Goal: Check status: Check status

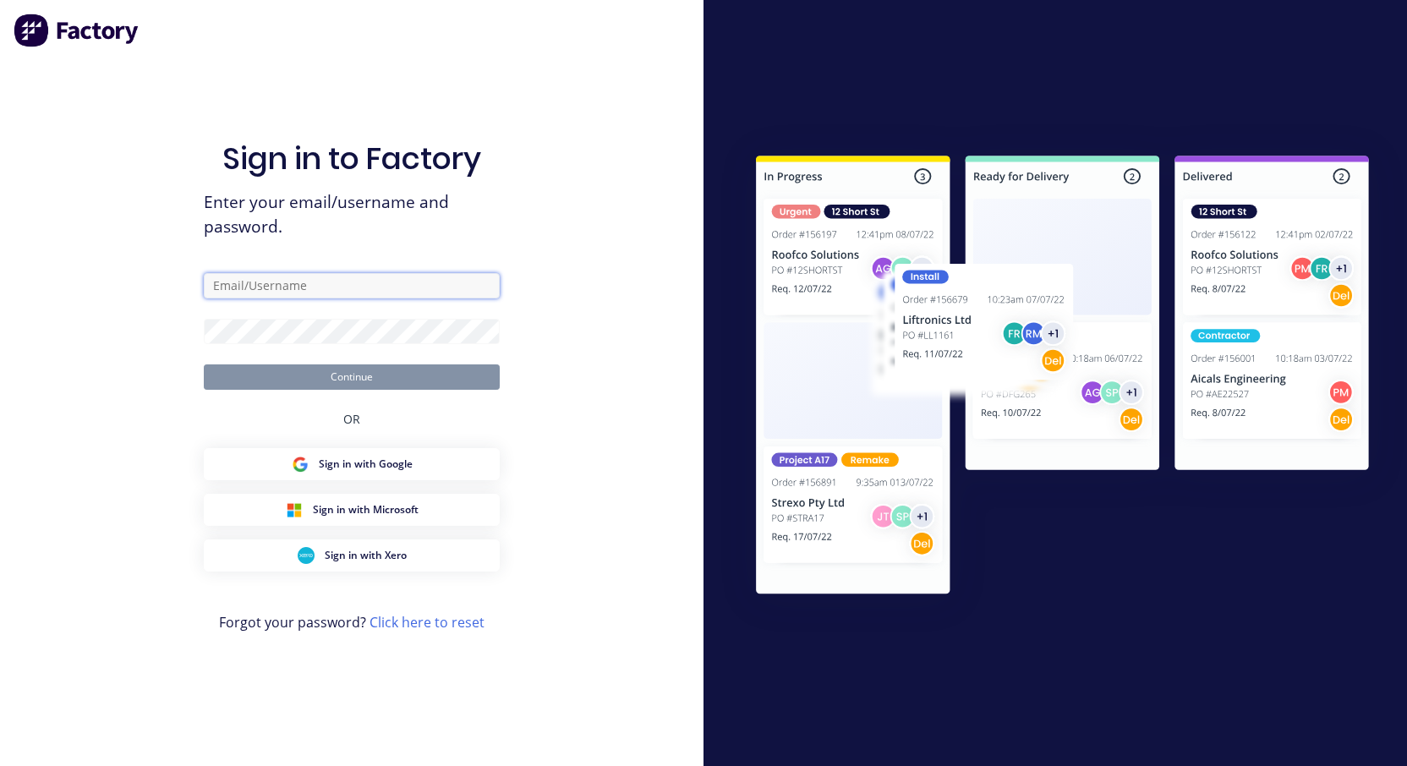
type input "[EMAIL_ADDRESS][DOMAIN_NAME]"
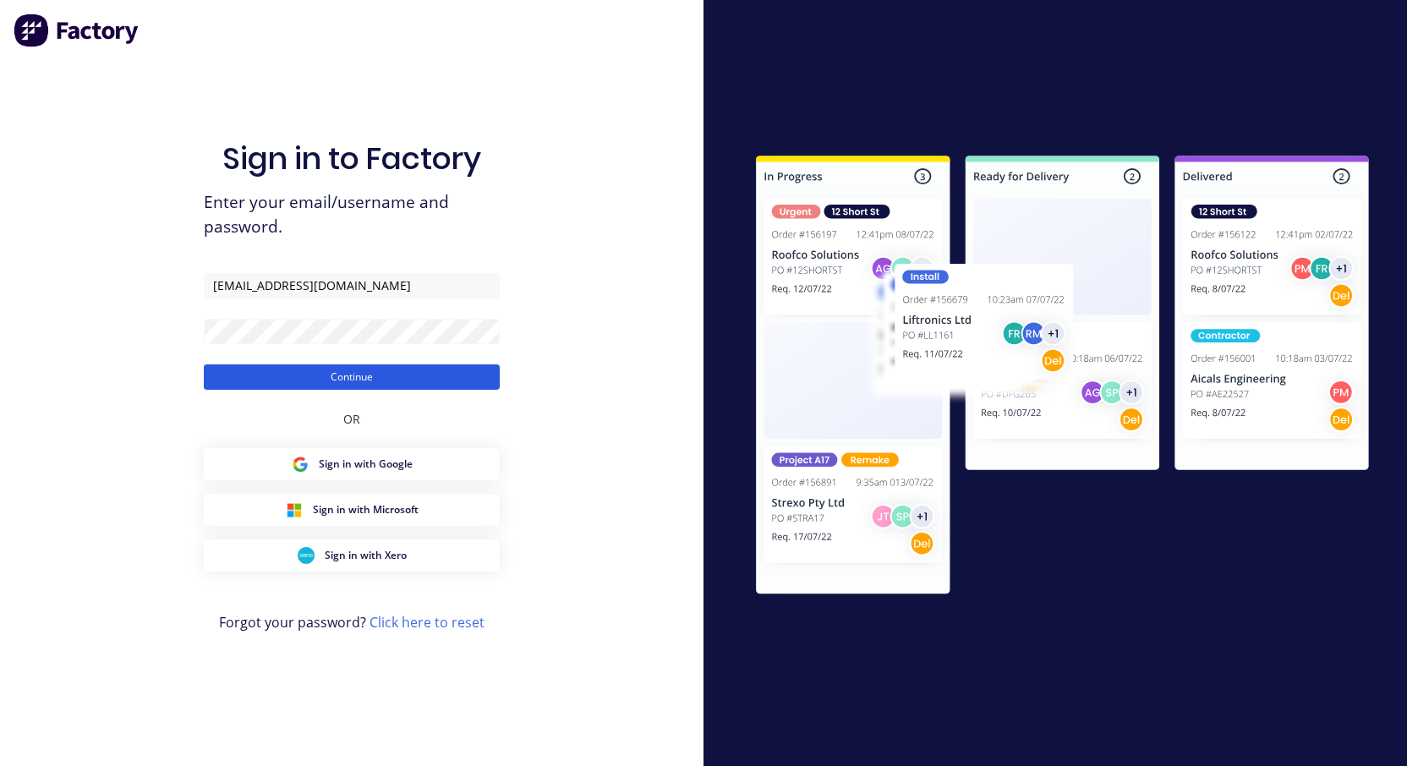
click at [338, 379] on button "Continue" at bounding box center [352, 377] width 296 height 25
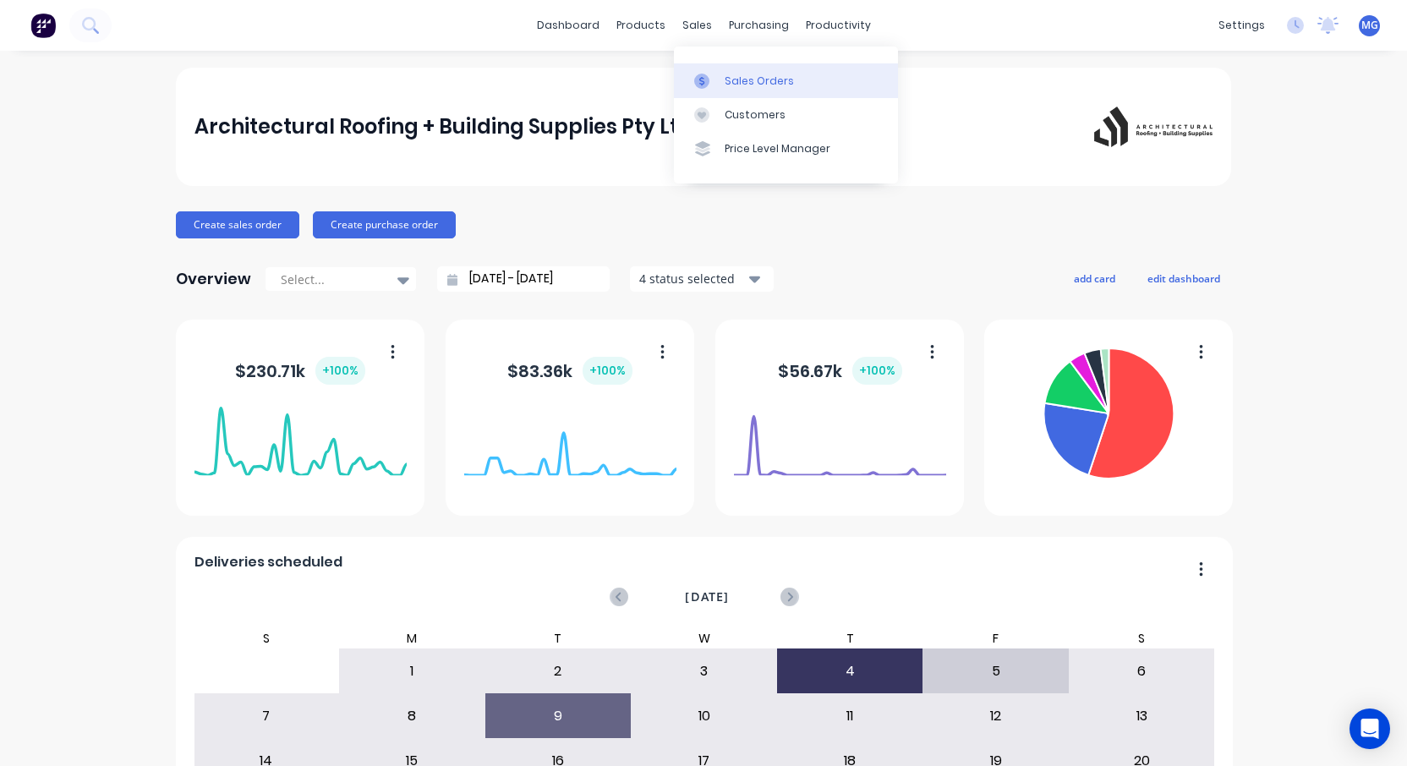
click at [733, 87] on div "Sales Orders" at bounding box center [759, 81] width 69 height 15
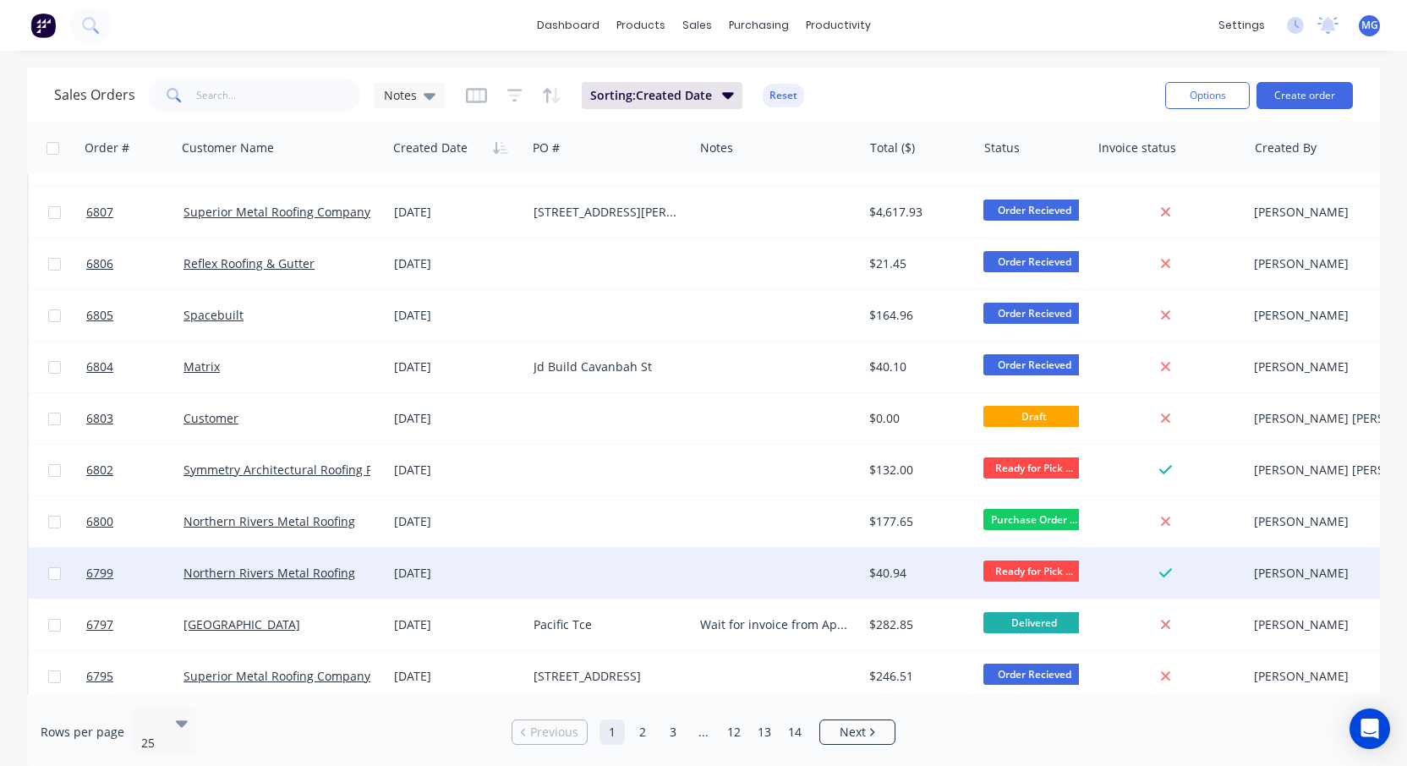
scroll to position [399, 0]
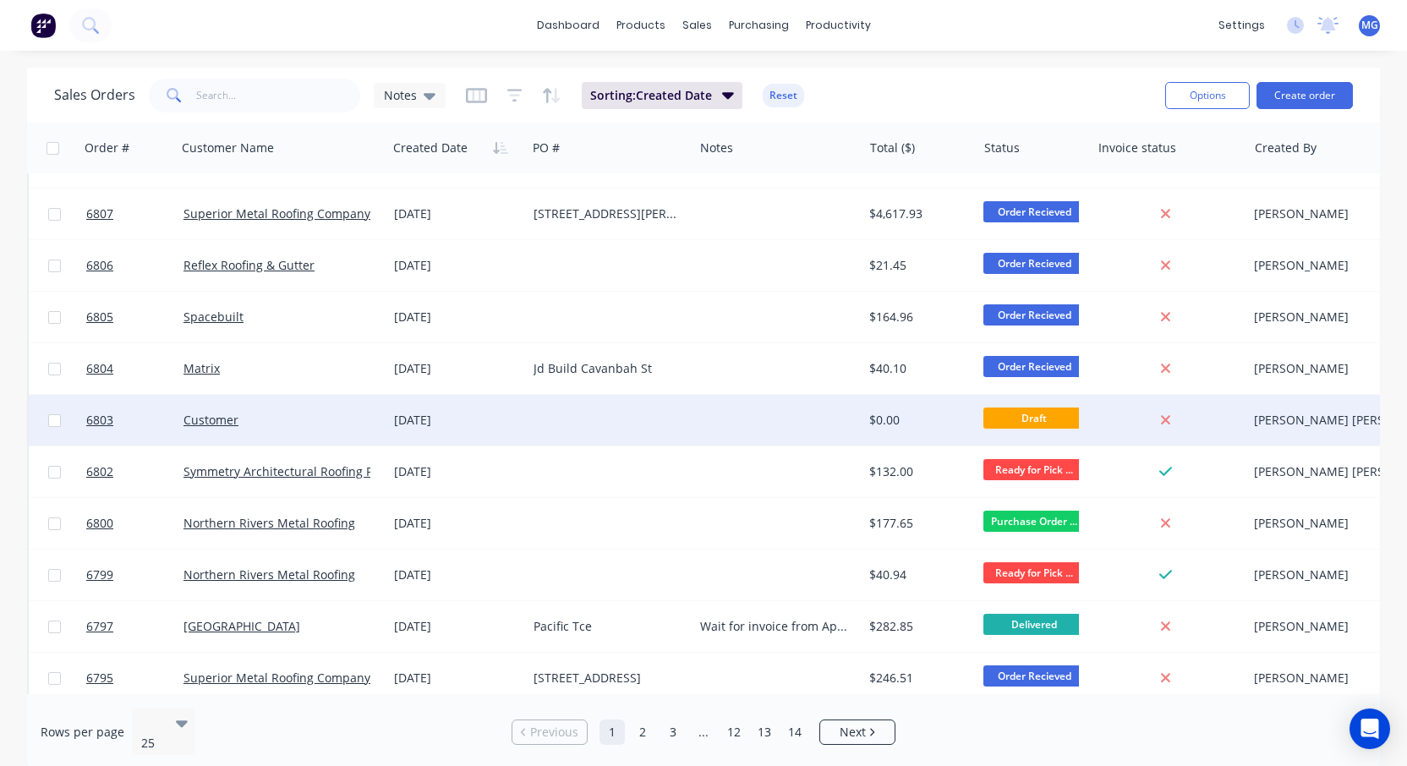
click at [256, 419] on div "Customer" at bounding box center [277, 420] width 187 height 17
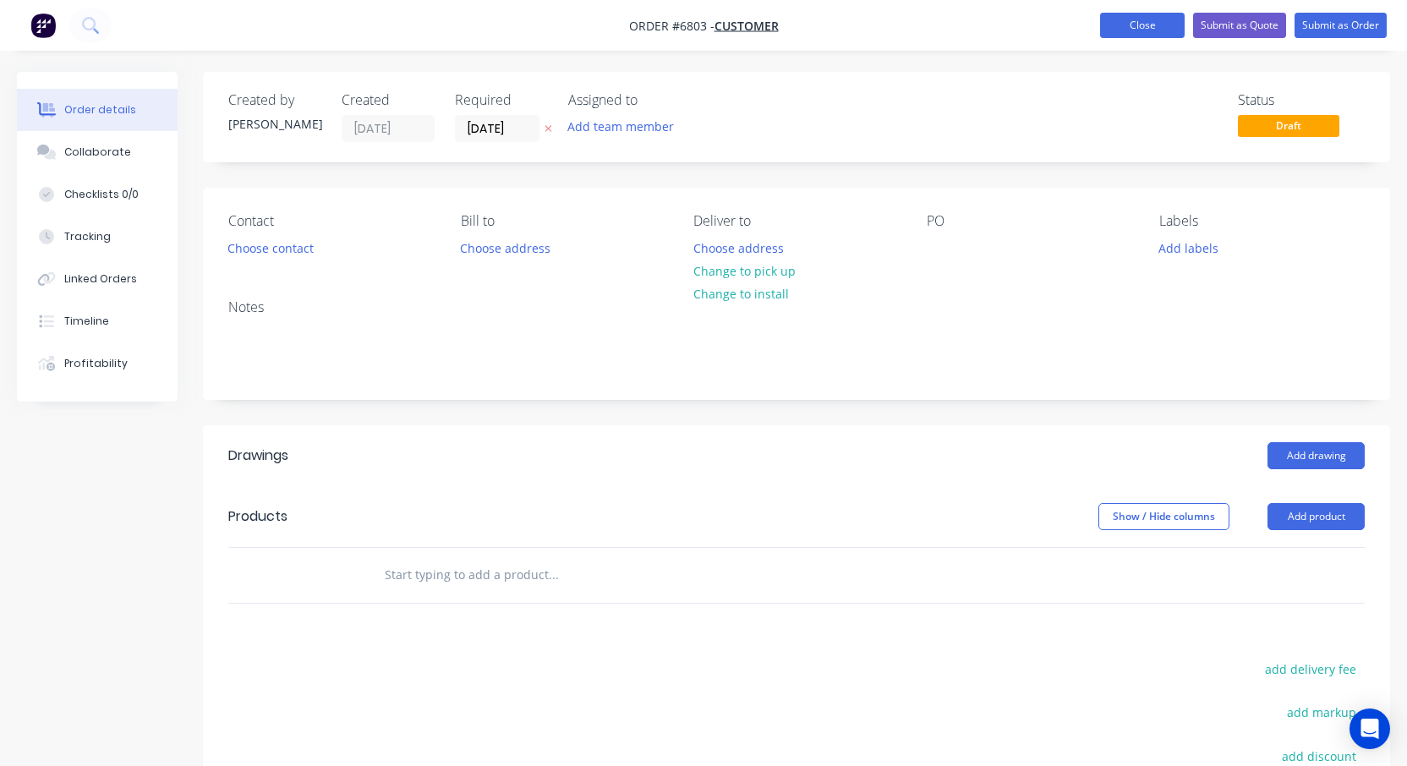
click at [1127, 25] on button "Close" at bounding box center [1142, 25] width 85 height 25
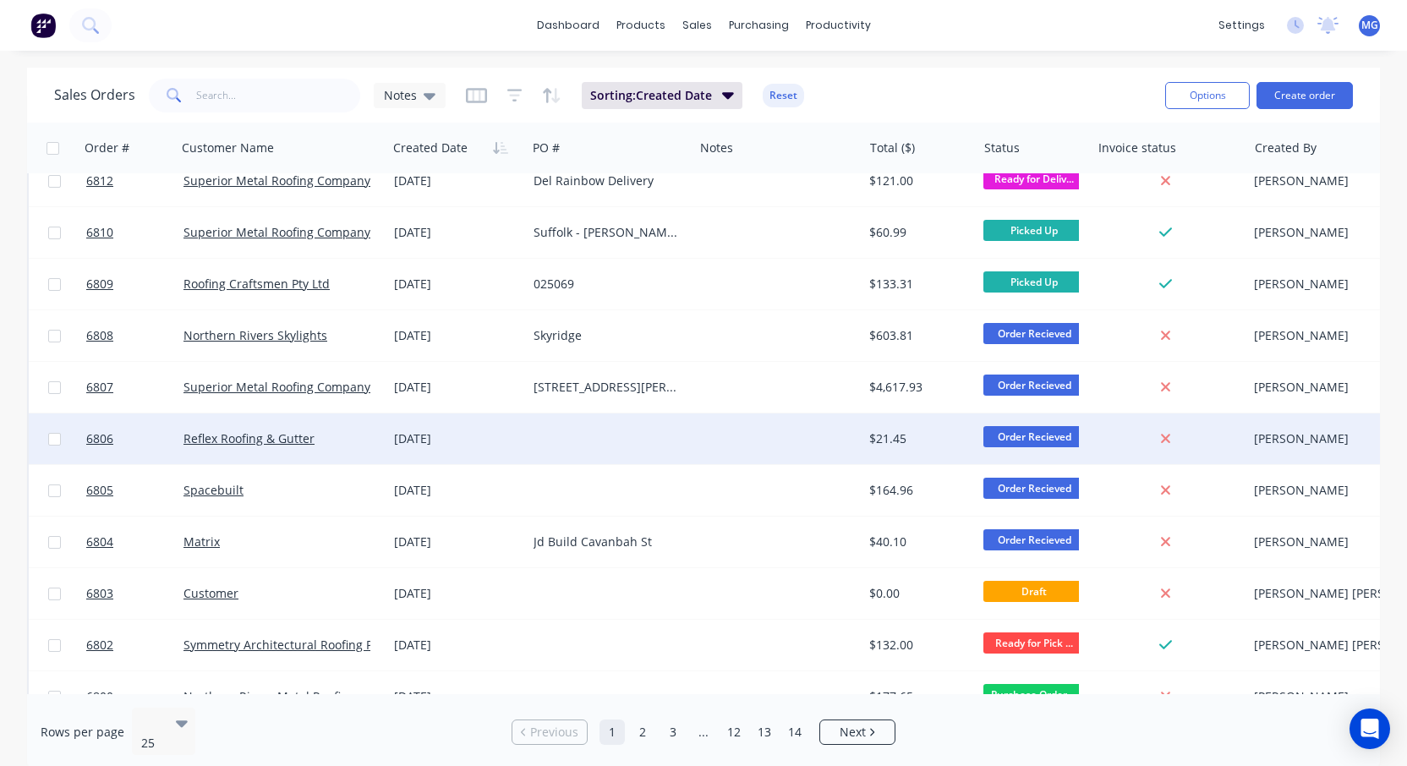
scroll to position [227, 0]
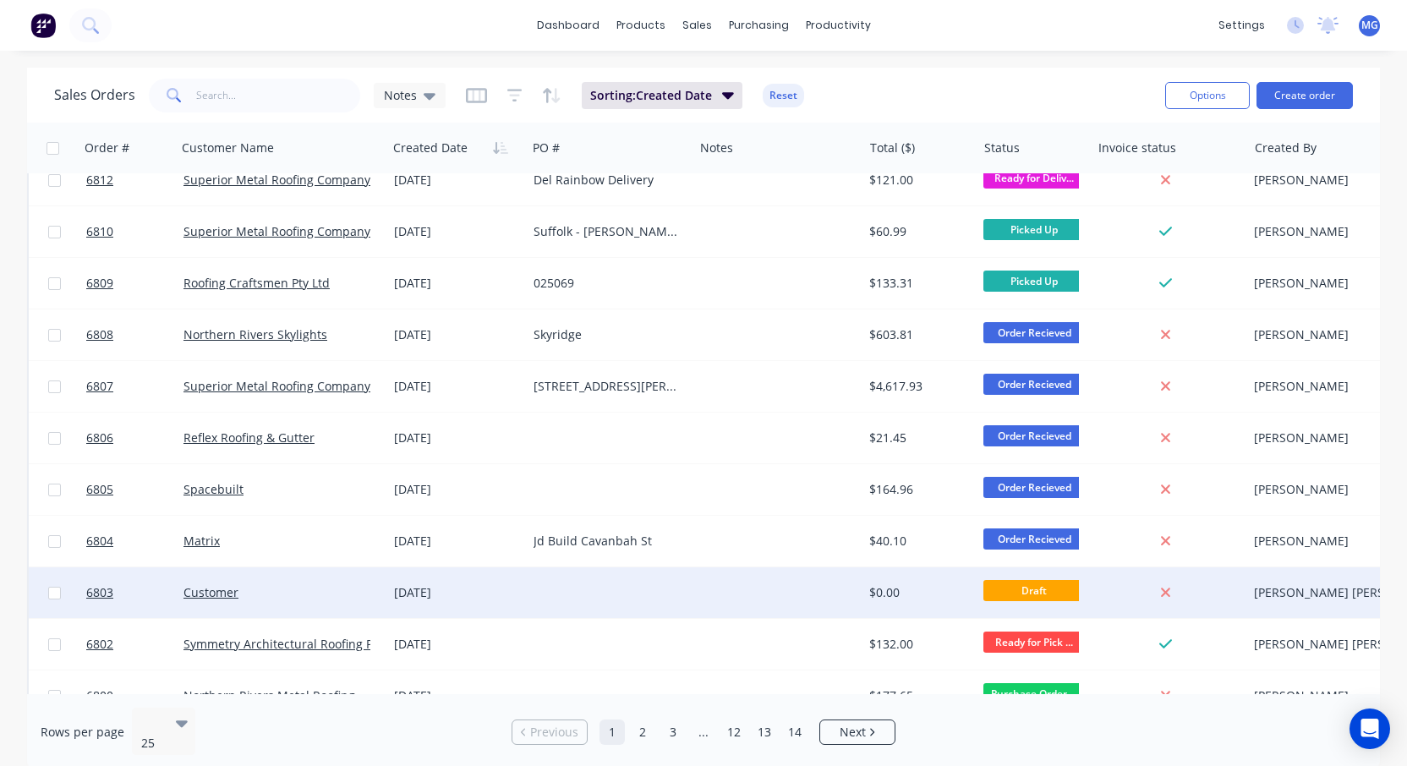
click at [55, 593] on input "checkbox" at bounding box center [54, 593] width 13 height 13
checkbox input "true"
click at [1190, 99] on button "Options" at bounding box center [1207, 95] width 85 height 27
click at [1138, 171] on div "Archive" at bounding box center [1157, 172] width 156 height 25
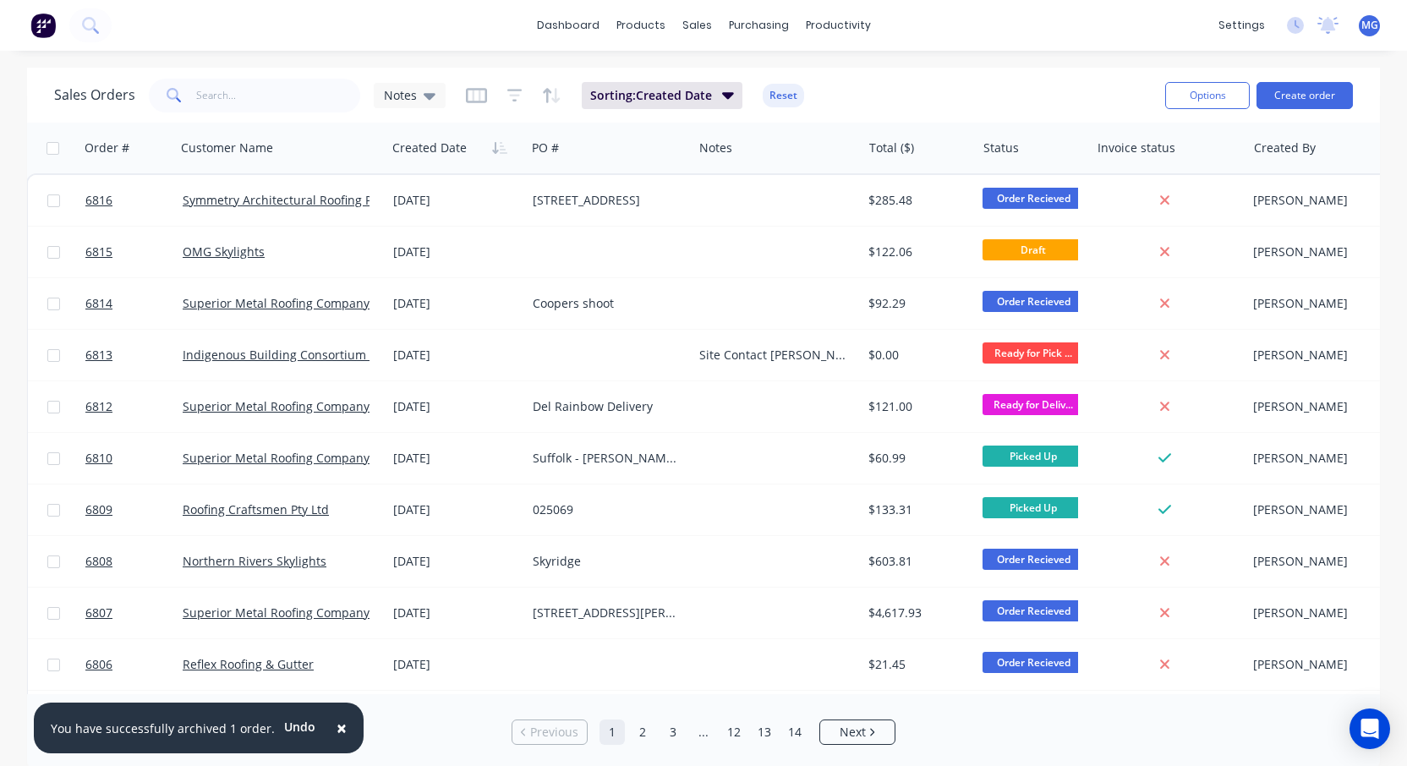
scroll to position [0, 1]
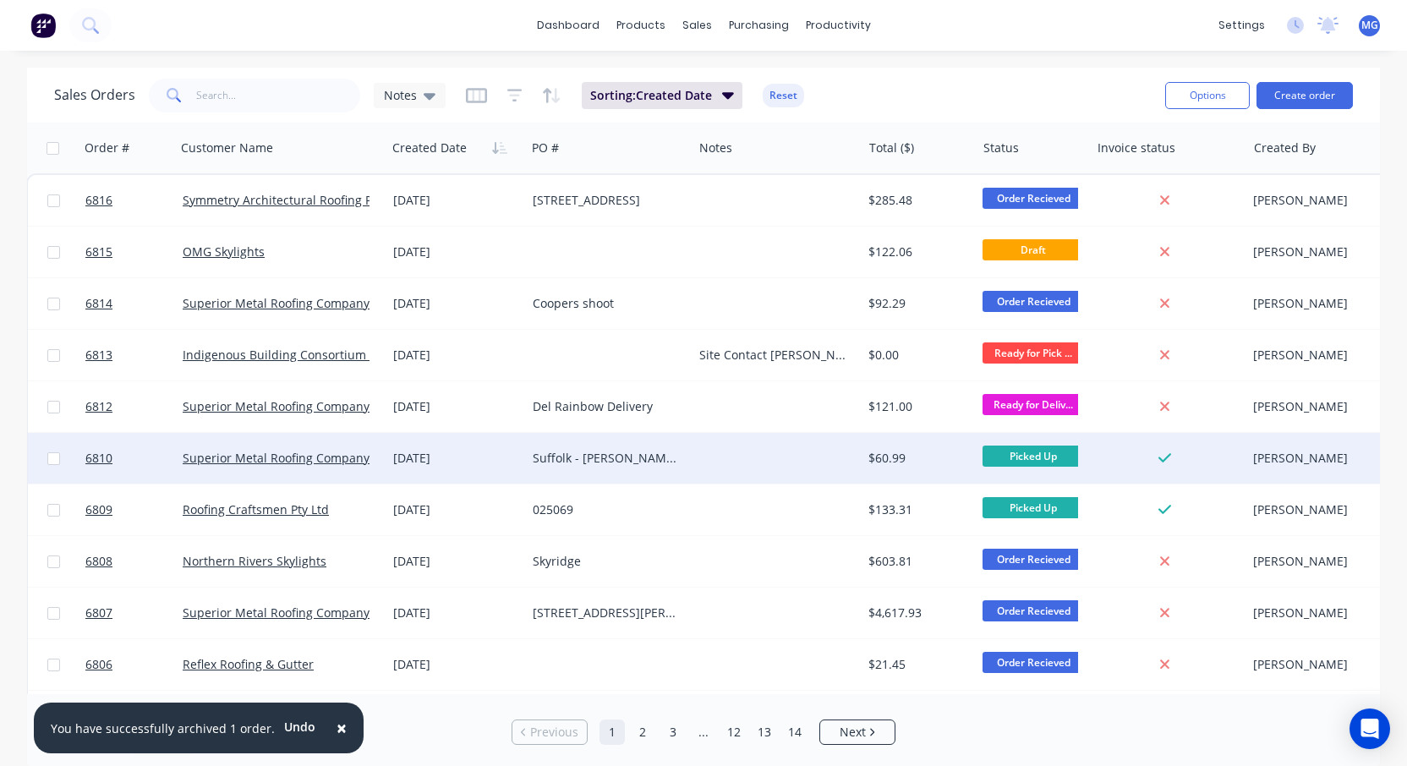
click at [52, 458] on input "checkbox" at bounding box center [53, 458] width 13 height 13
checkbox input "true"
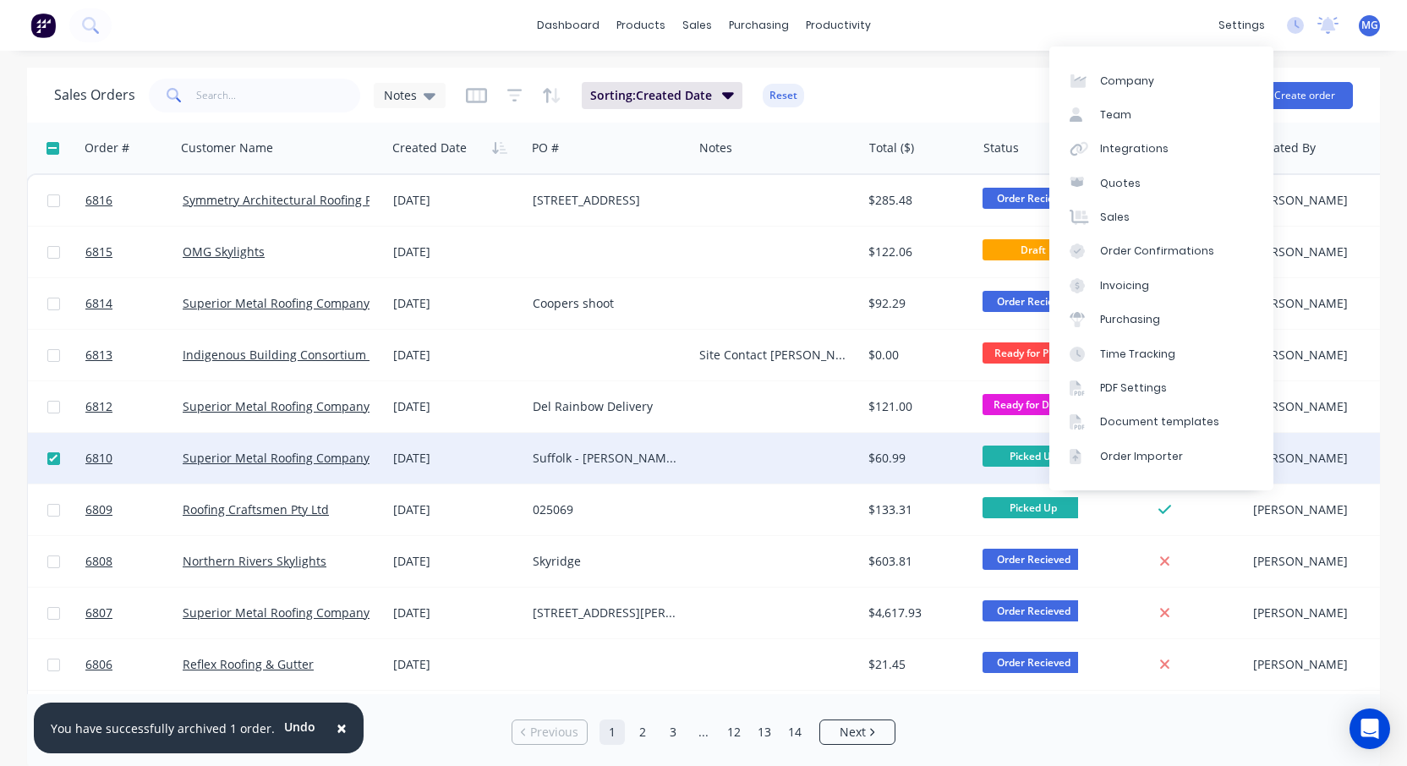
click at [976, 71] on div "Sales Orders Notes Sorting: Created Date Reset Options Create order" at bounding box center [703, 95] width 1353 height 55
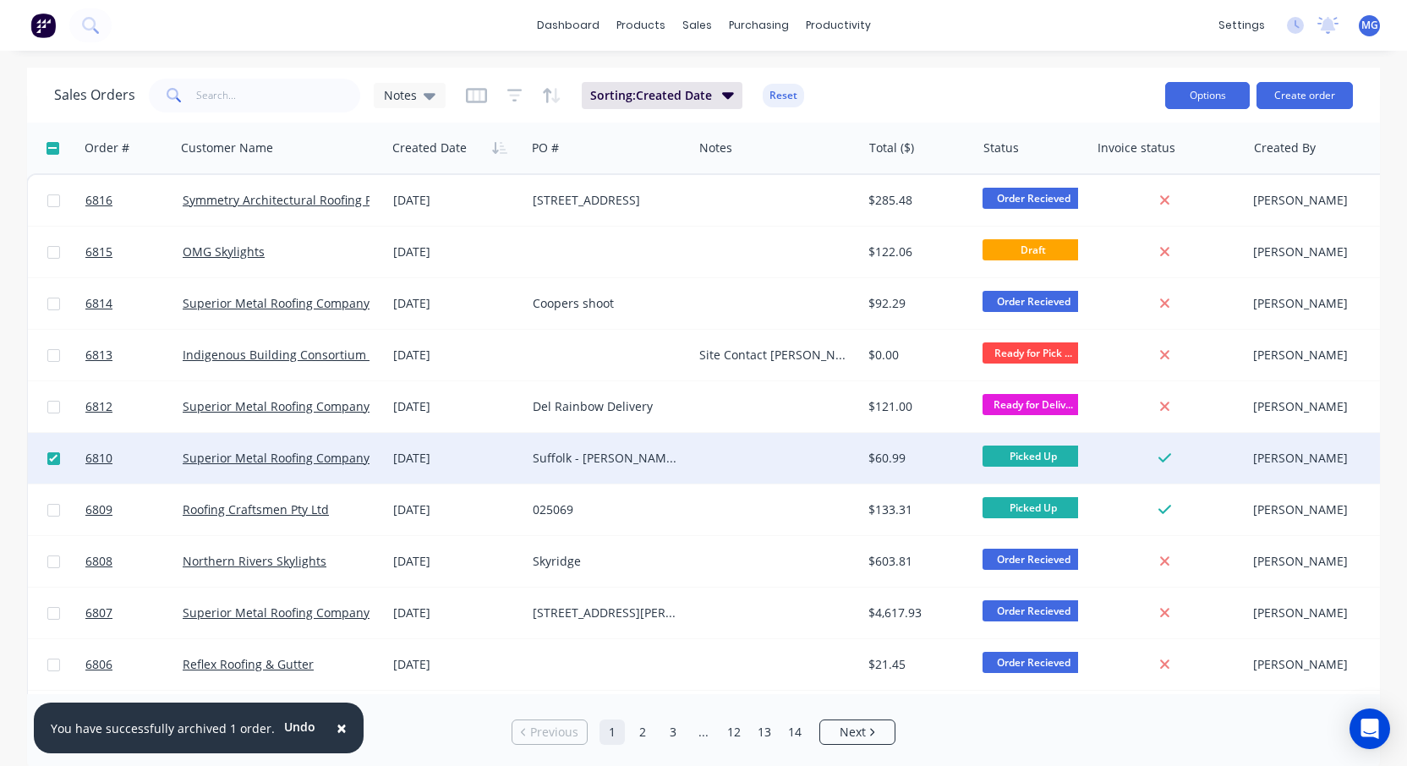
click at [1202, 100] on button "Options" at bounding box center [1207, 95] width 85 height 27
click at [1122, 166] on div "Archive" at bounding box center [1157, 172] width 156 height 25
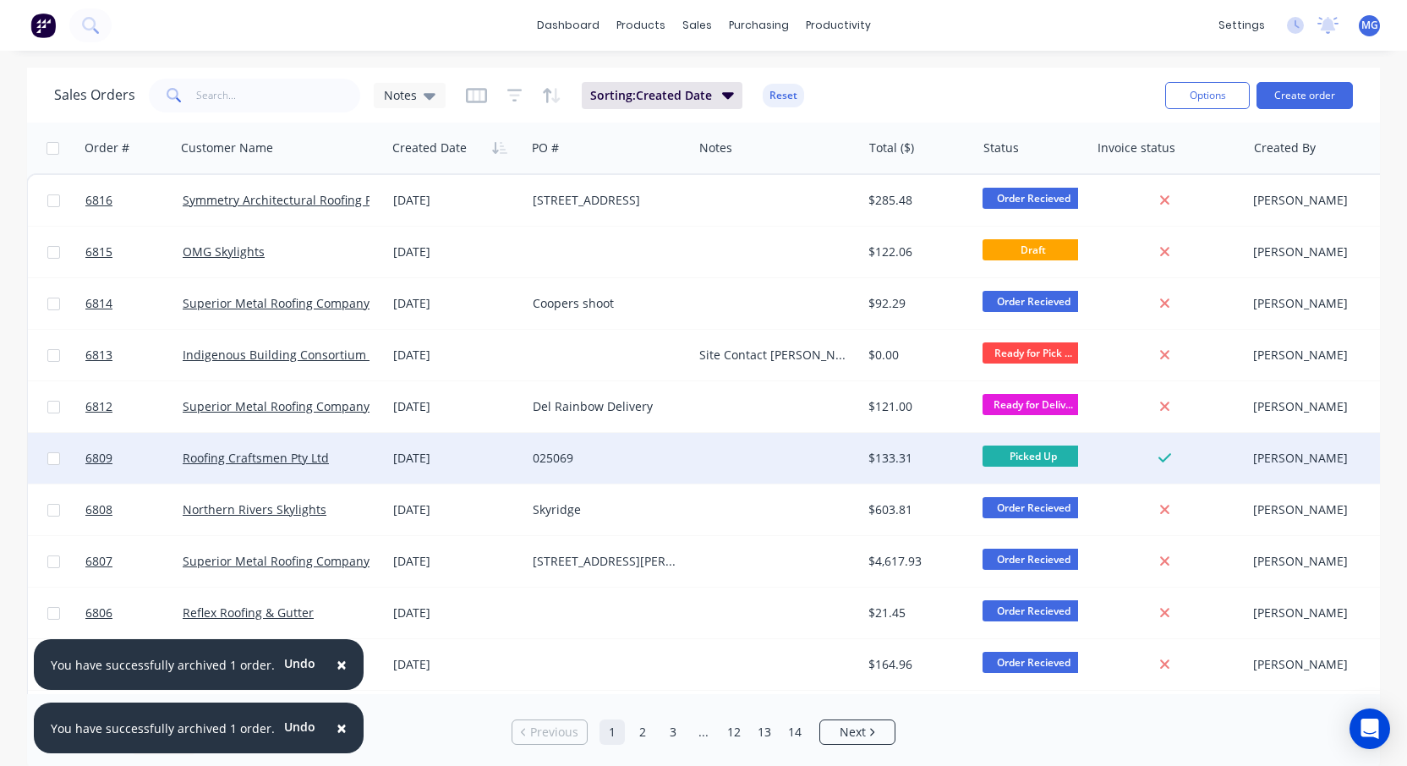
click at [595, 459] on div "025069" at bounding box center [605, 458] width 145 height 17
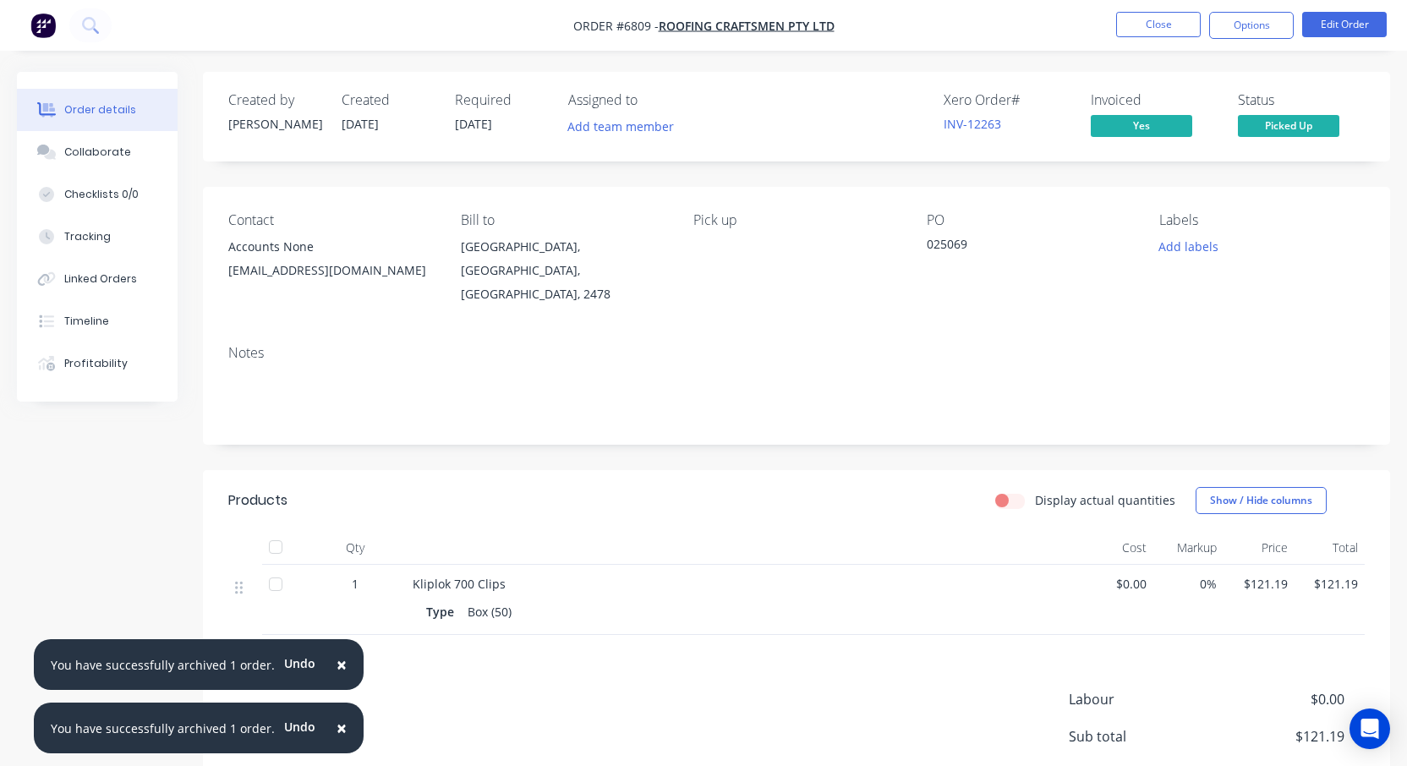
click at [278, 530] on div at bounding box center [276, 547] width 34 height 34
click at [91, 151] on div "Collaborate" at bounding box center [97, 152] width 67 height 15
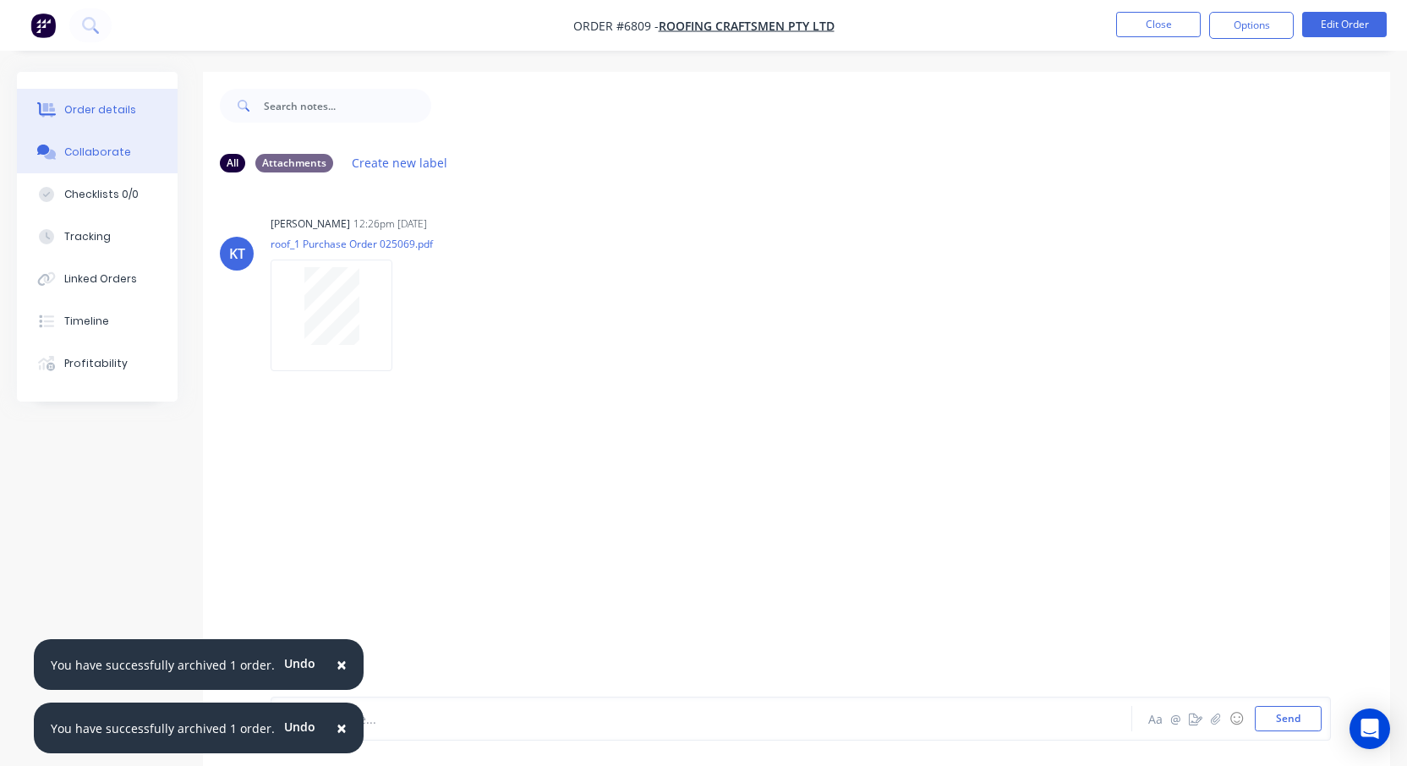
click at [102, 107] on div "Order details" at bounding box center [100, 109] width 72 height 15
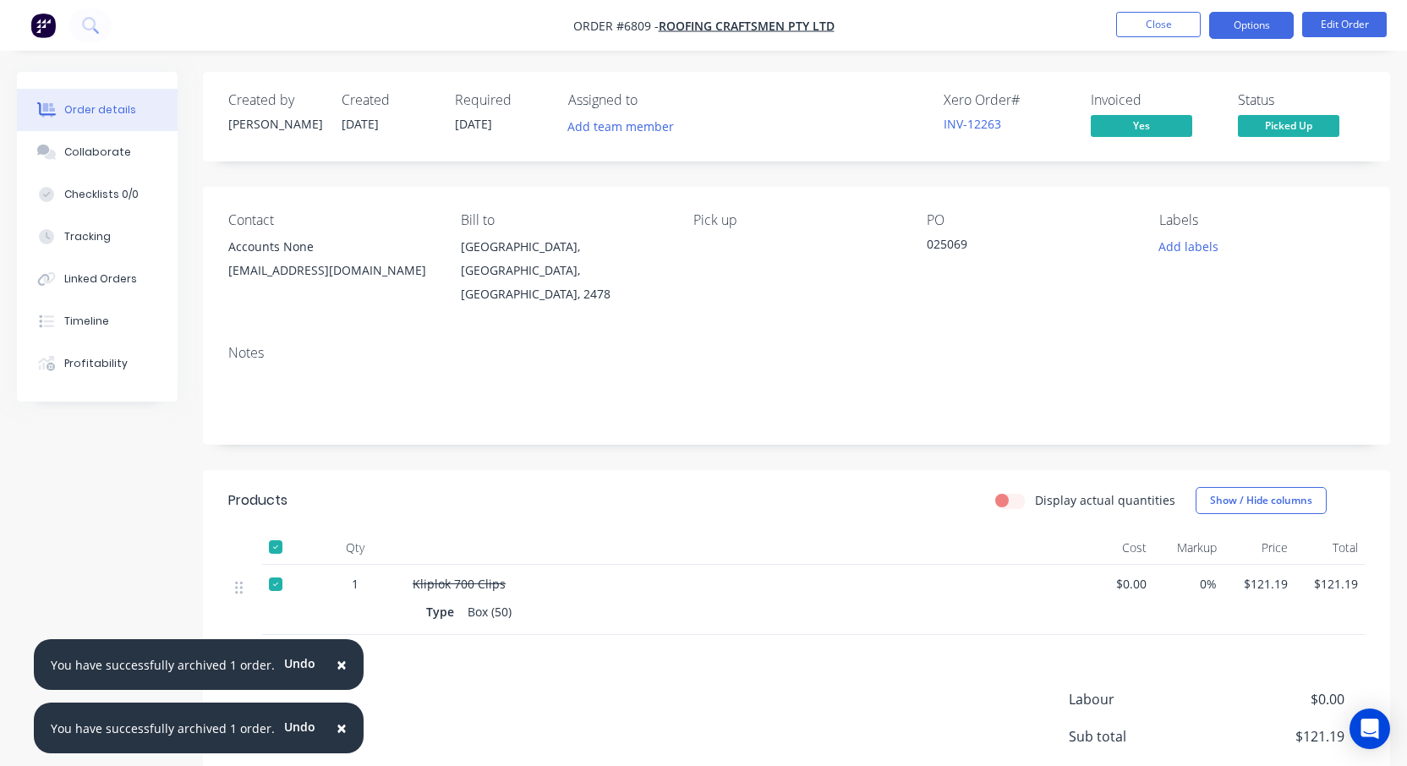
click at [1237, 24] on button "Options" at bounding box center [1251, 25] width 85 height 27
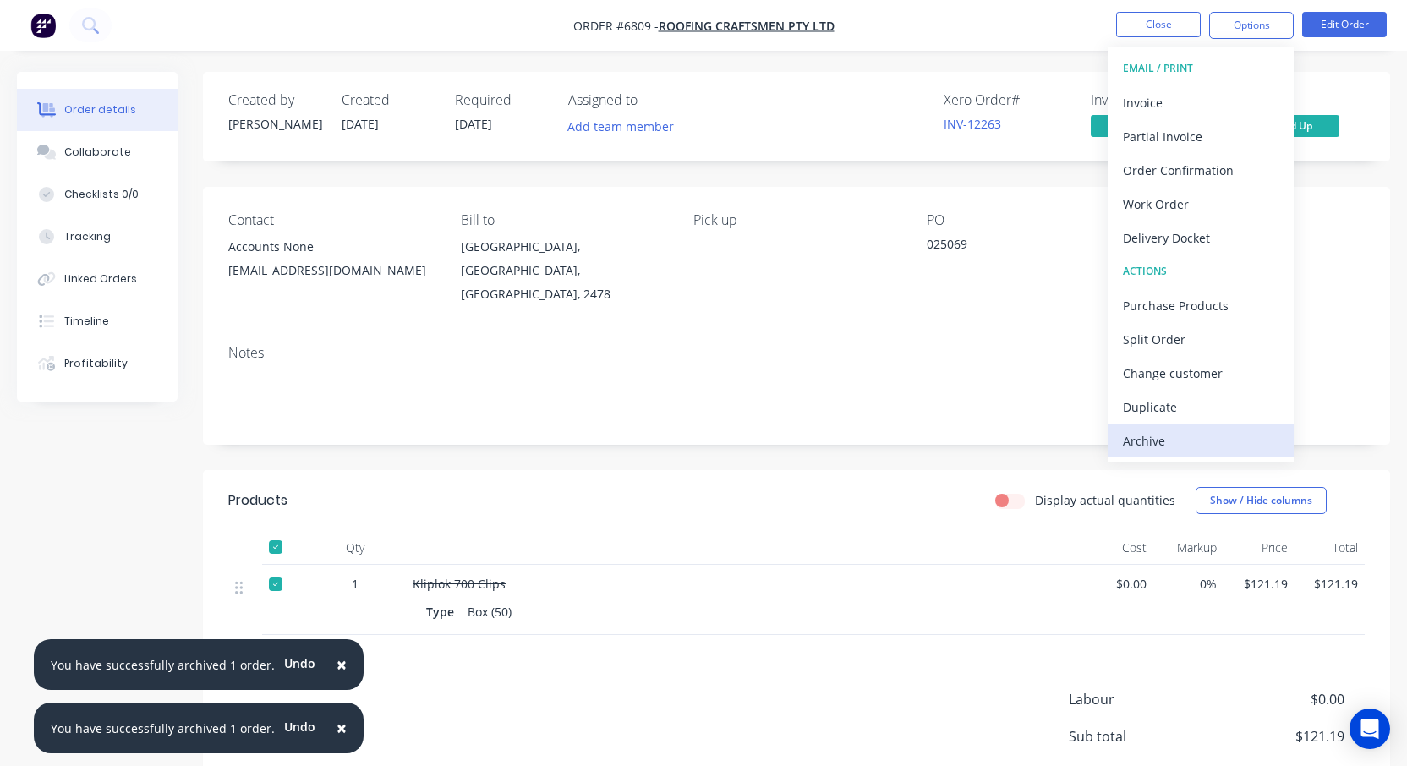
click at [1156, 436] on div "Archive" at bounding box center [1201, 441] width 156 height 25
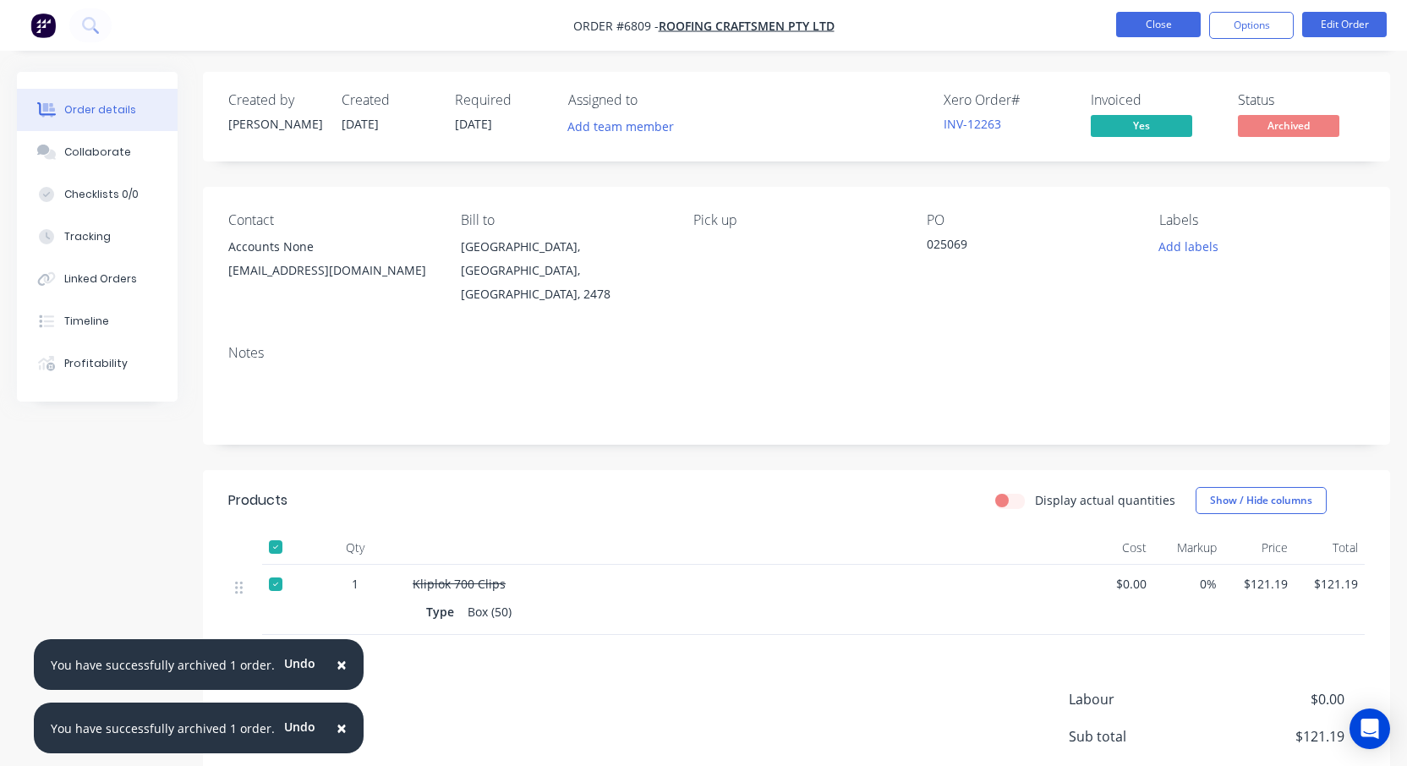
click at [1149, 12] on button "Close" at bounding box center [1158, 24] width 85 height 25
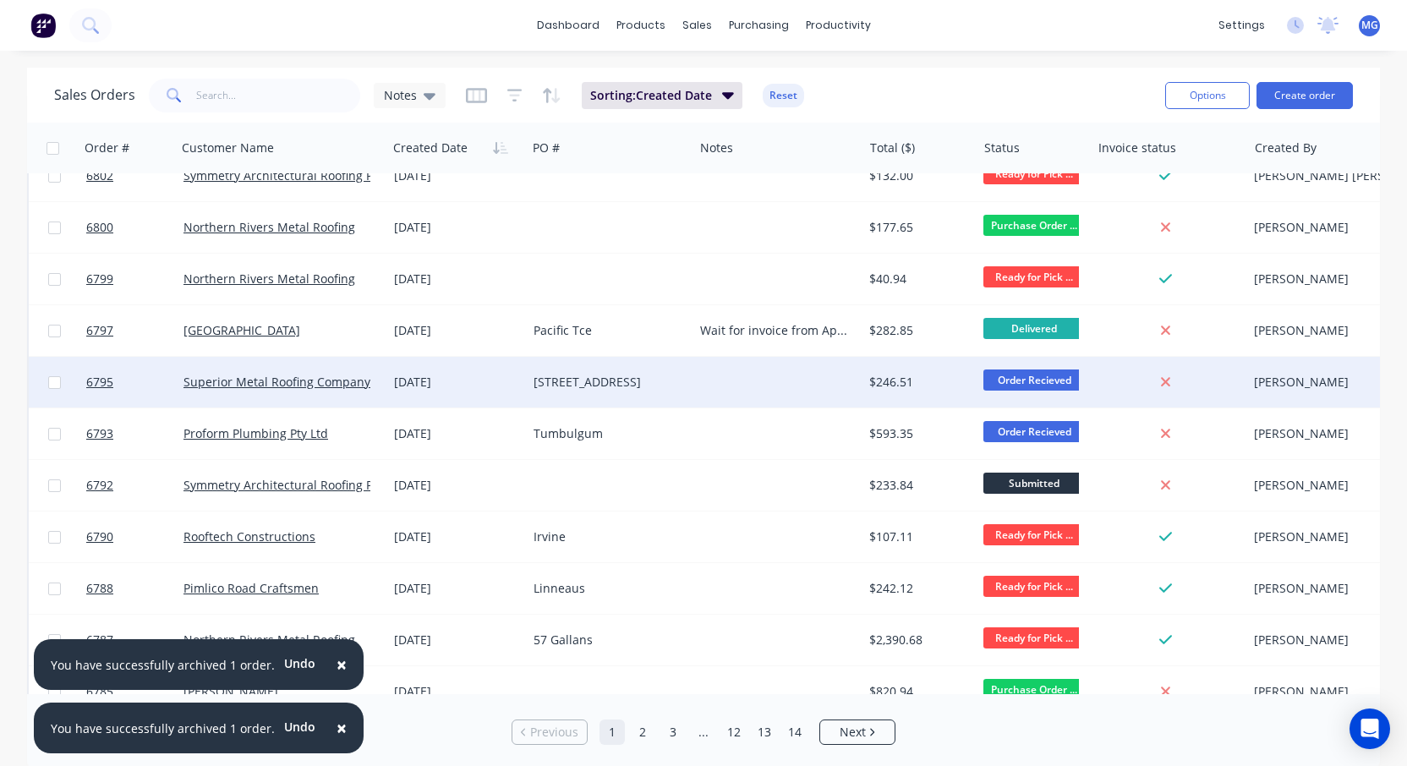
scroll to position [543, 0]
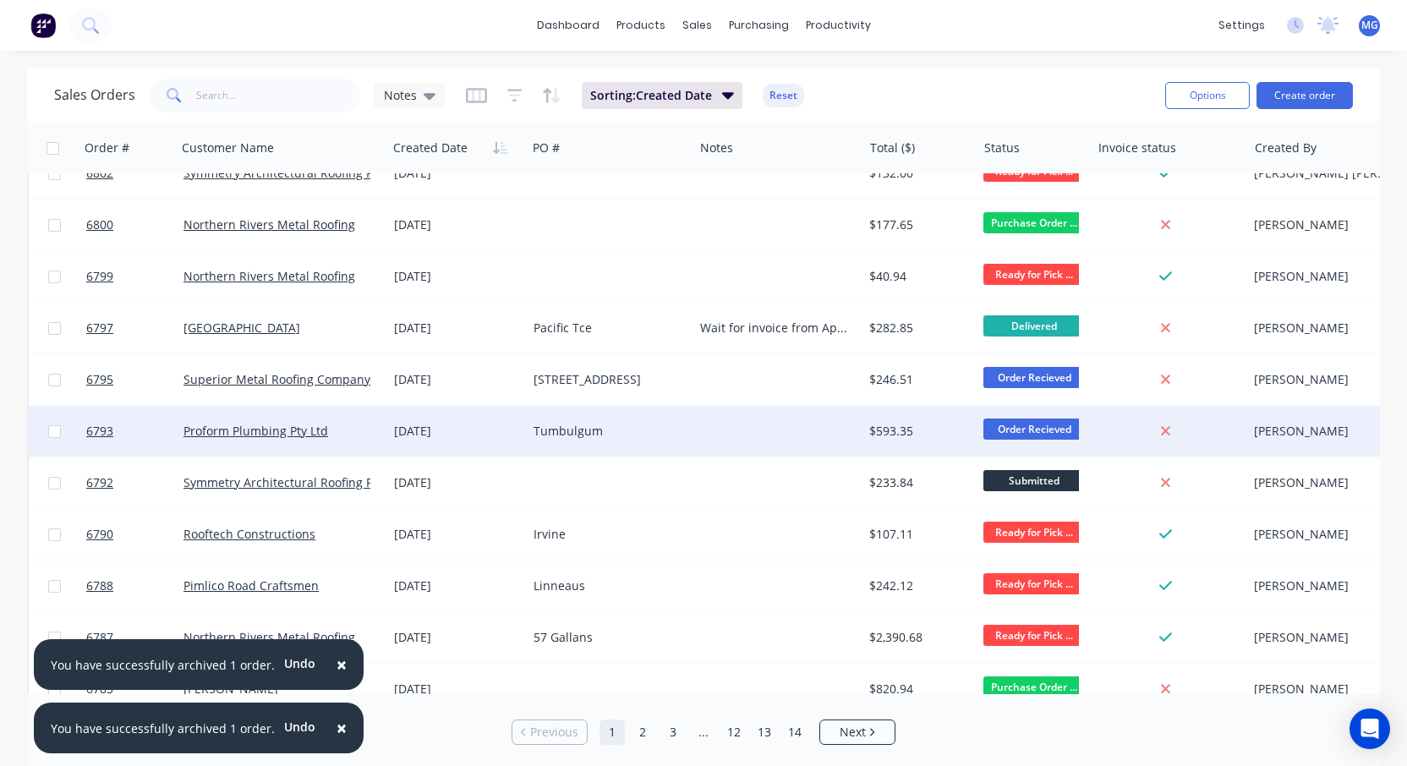
click at [1037, 426] on span "Order Recieved" at bounding box center [1034, 429] width 101 height 21
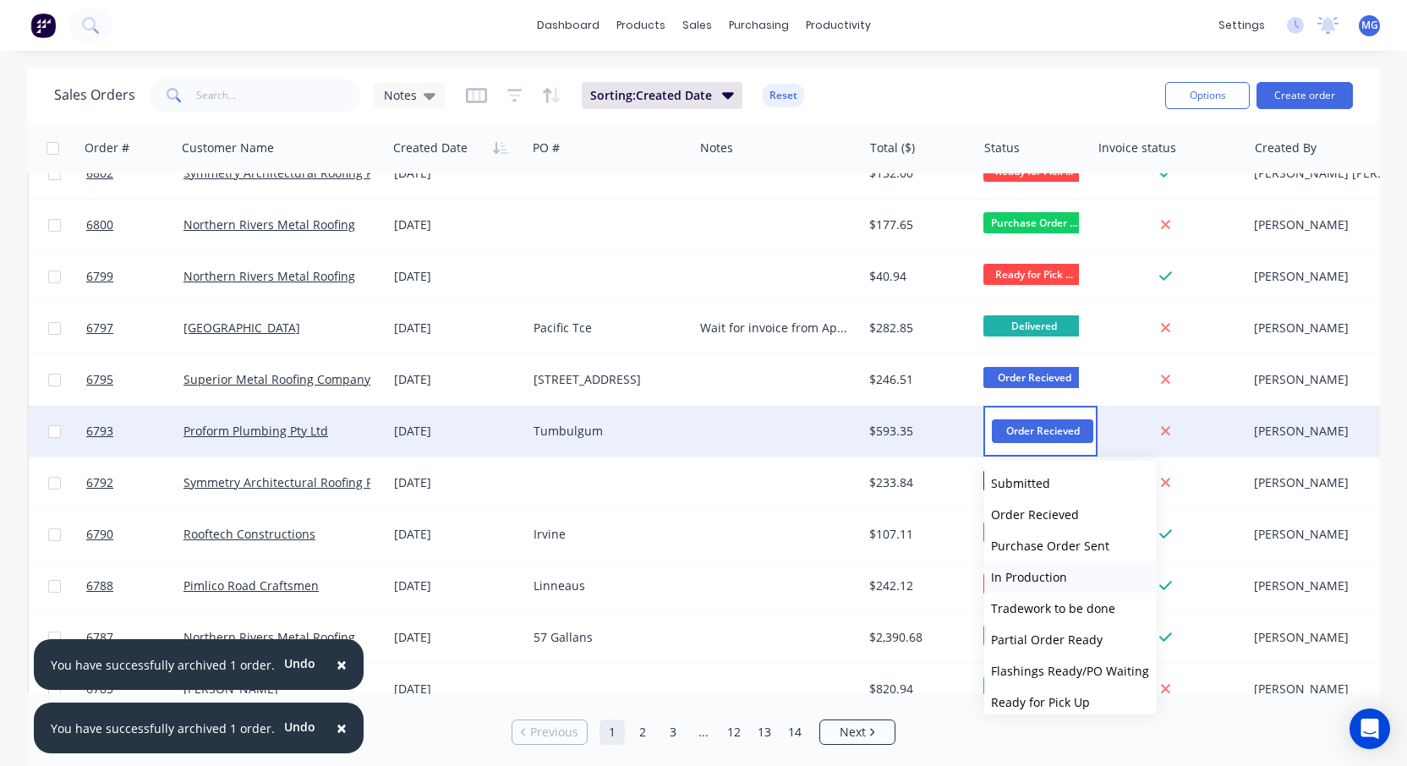
click at [1032, 576] on span "In Production" at bounding box center [1029, 577] width 76 height 16
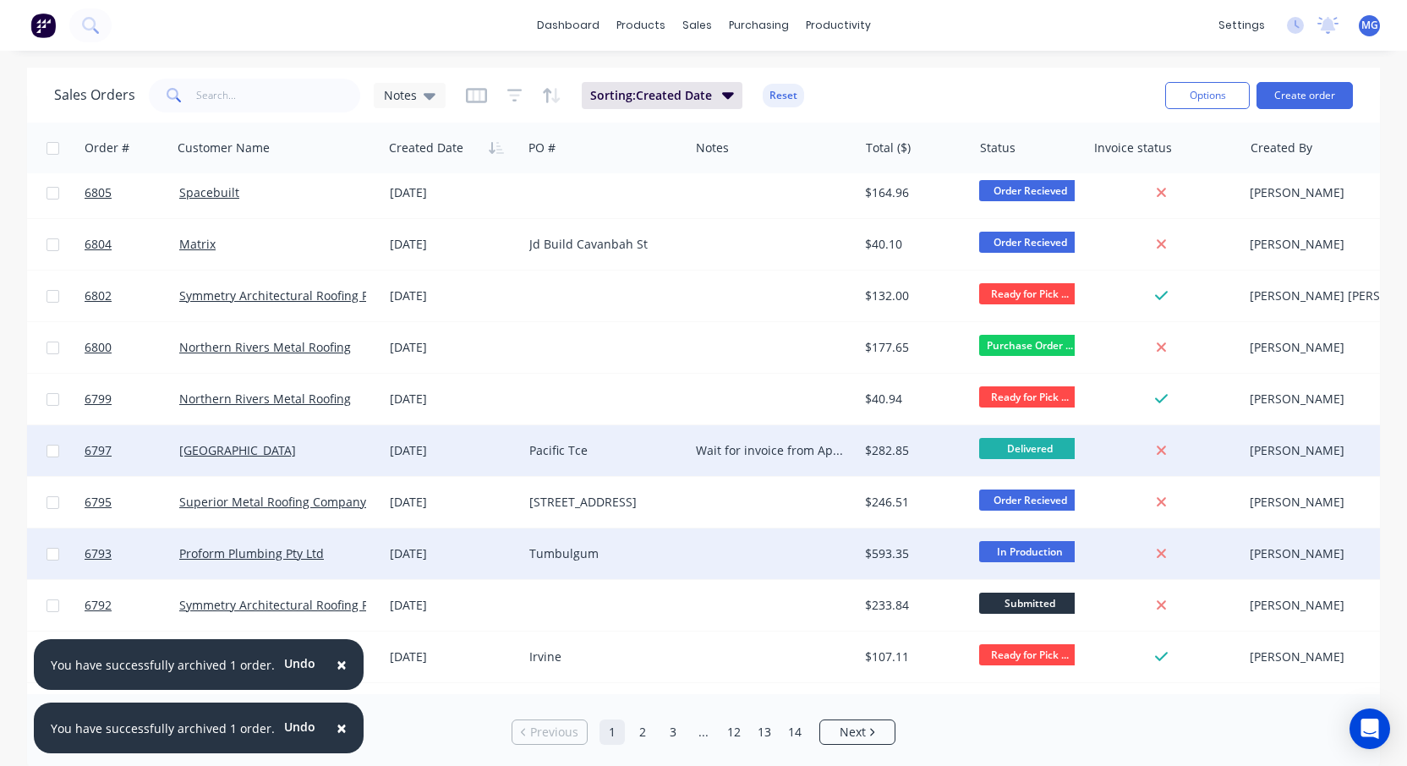
scroll to position [420, 7]
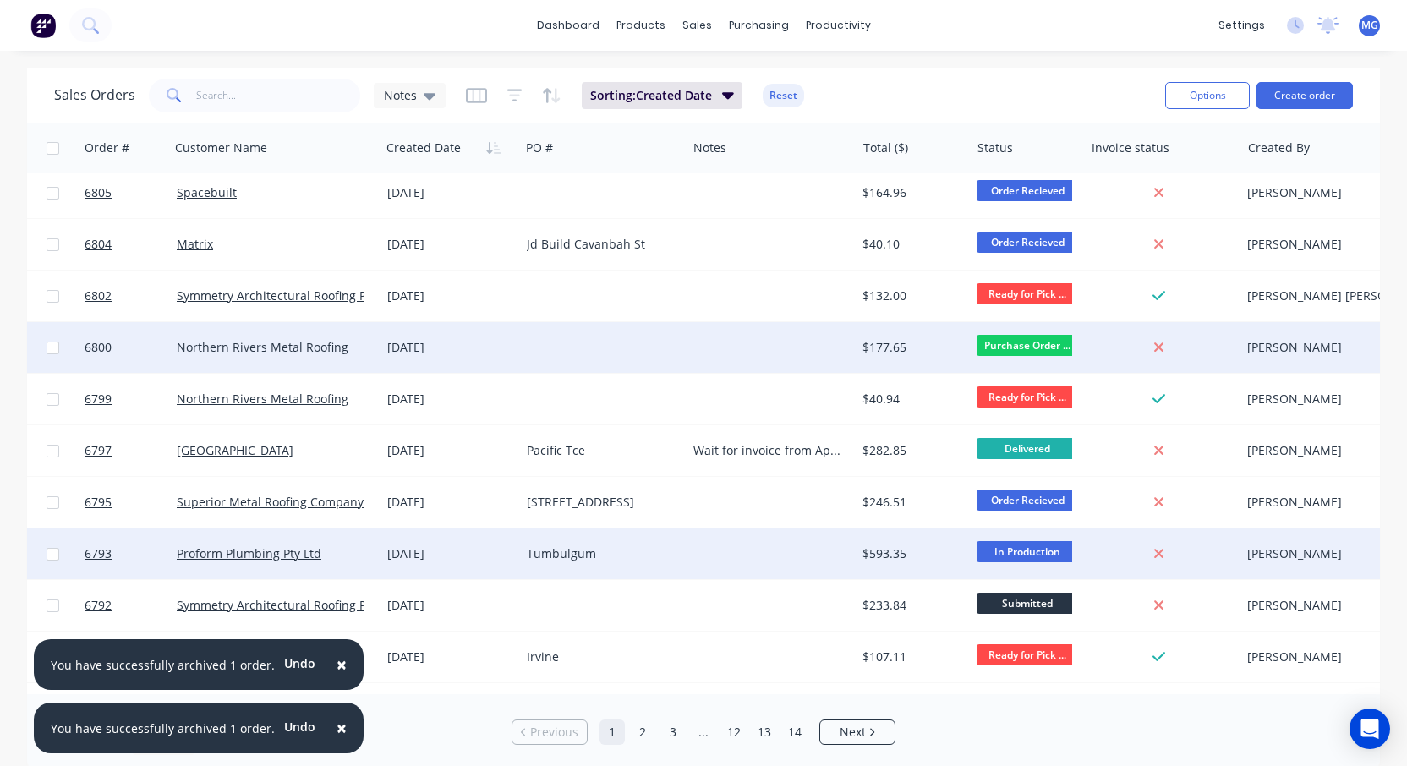
click at [459, 348] on div "[DATE]" at bounding box center [450, 347] width 126 height 17
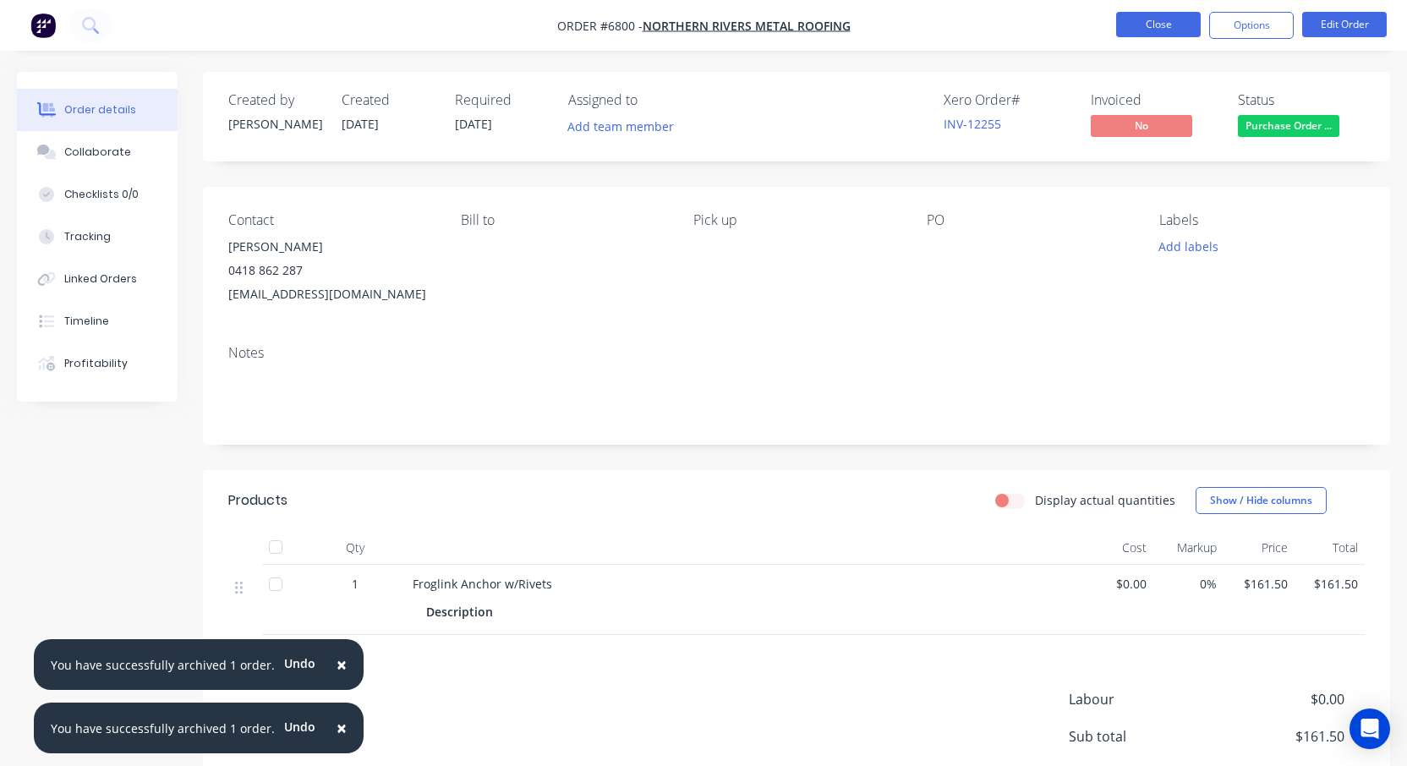
click at [1142, 26] on button "Close" at bounding box center [1158, 24] width 85 height 25
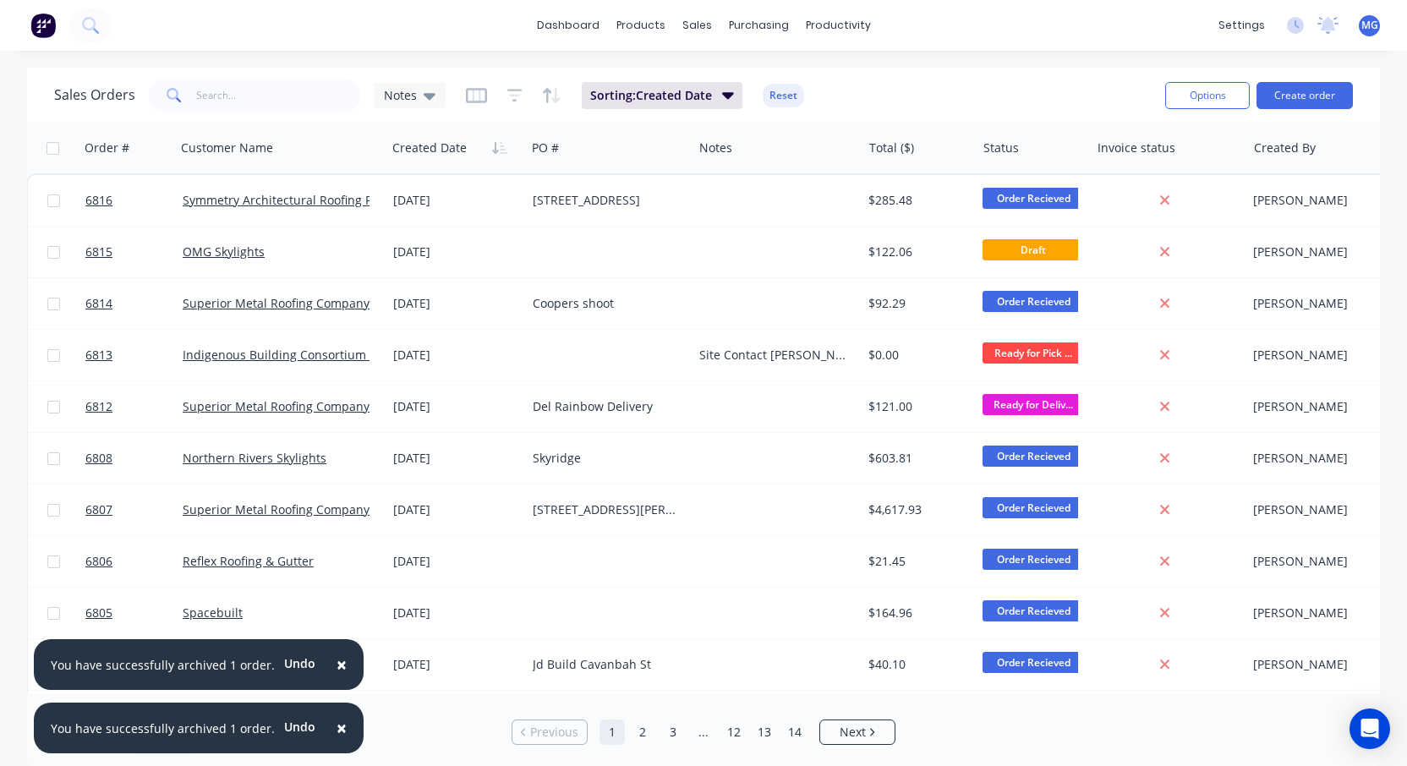
scroll to position [0, 1]
click at [783, 81] on div "Purchase Orders" at bounding box center [814, 81] width 90 height 15
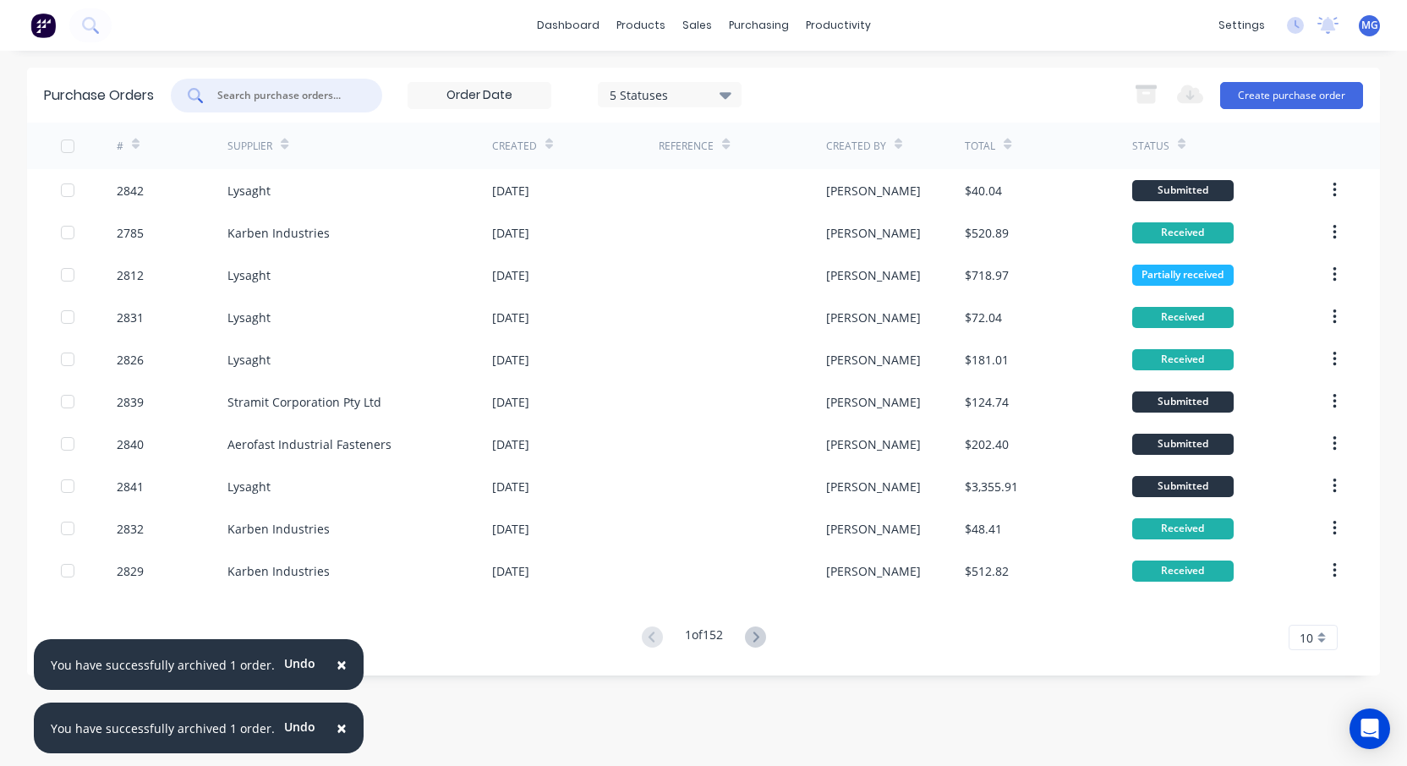
click at [296, 90] on input "text" at bounding box center [286, 95] width 140 height 17
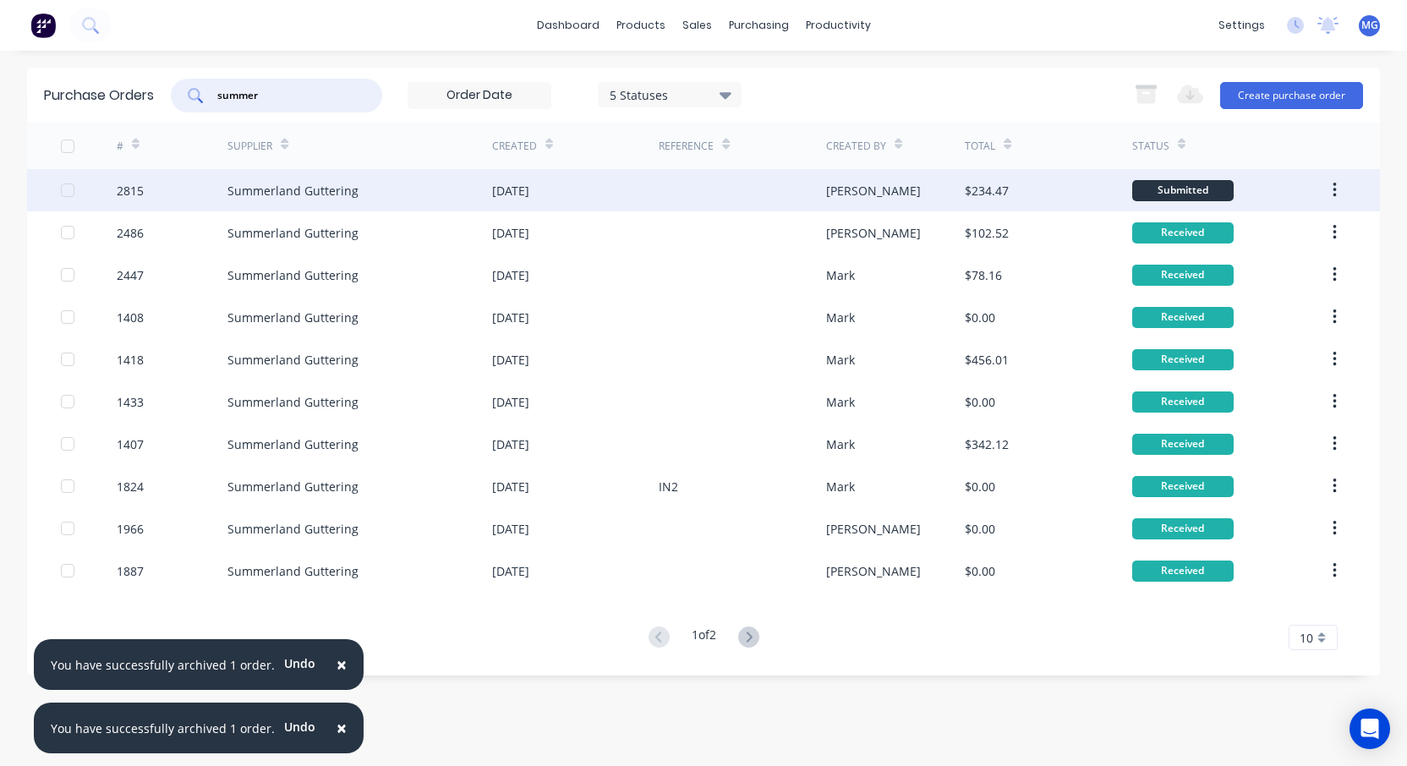
type input "summer"
click at [421, 192] on div "Summerland Guttering" at bounding box center [360, 190] width 265 height 42
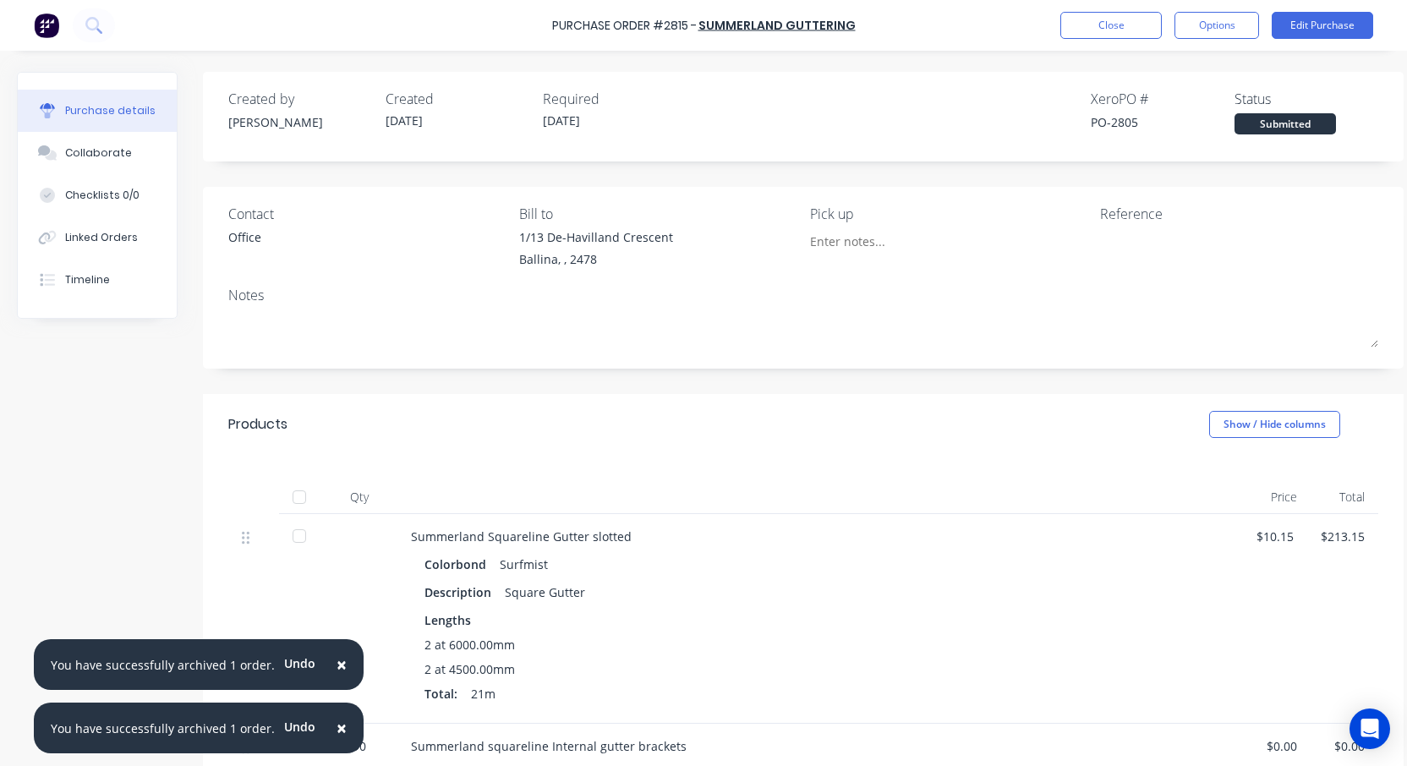
click at [239, 235] on div "Office" at bounding box center [244, 237] width 33 height 18
click at [90, 237] on div "Linked Orders" at bounding box center [101, 237] width 73 height 15
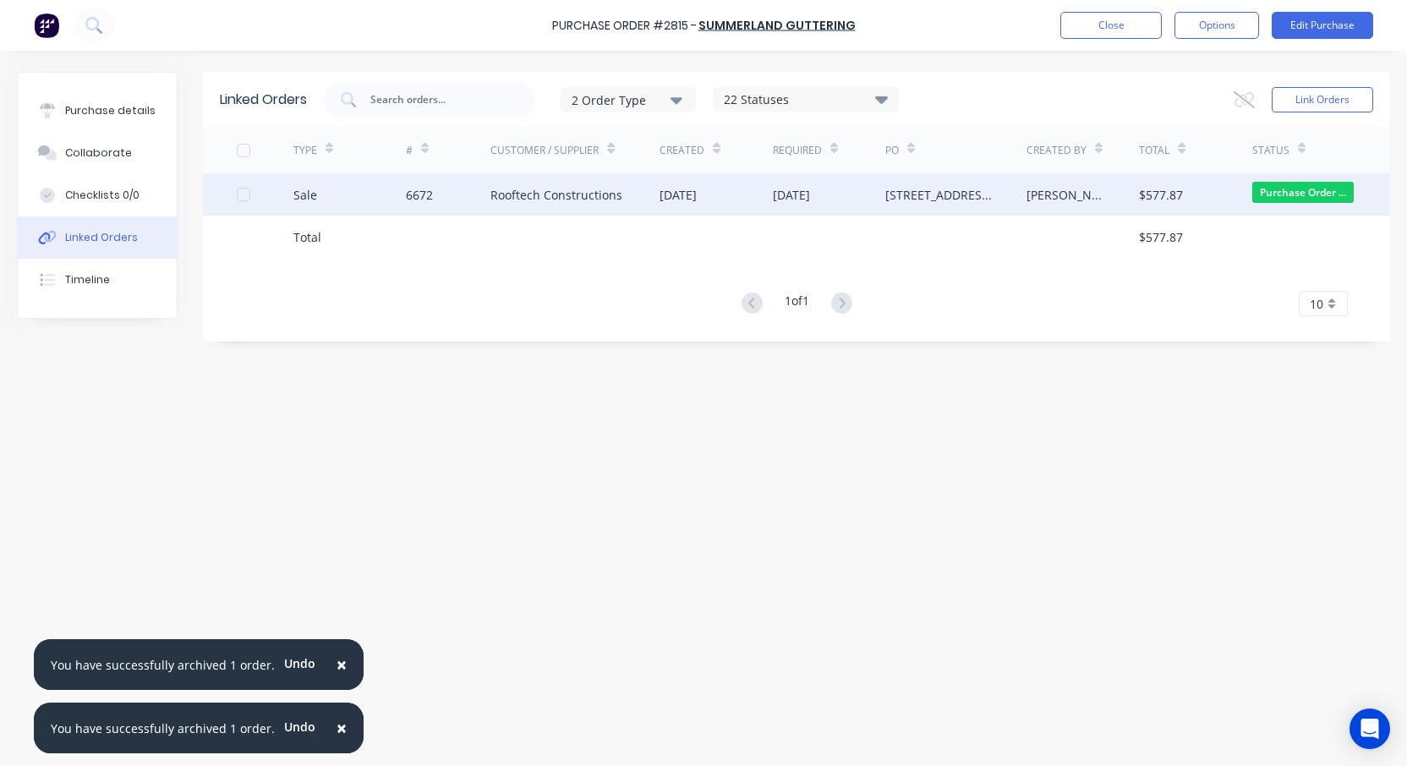
click at [546, 194] on div "Rooftech Constructions" at bounding box center [557, 195] width 132 height 18
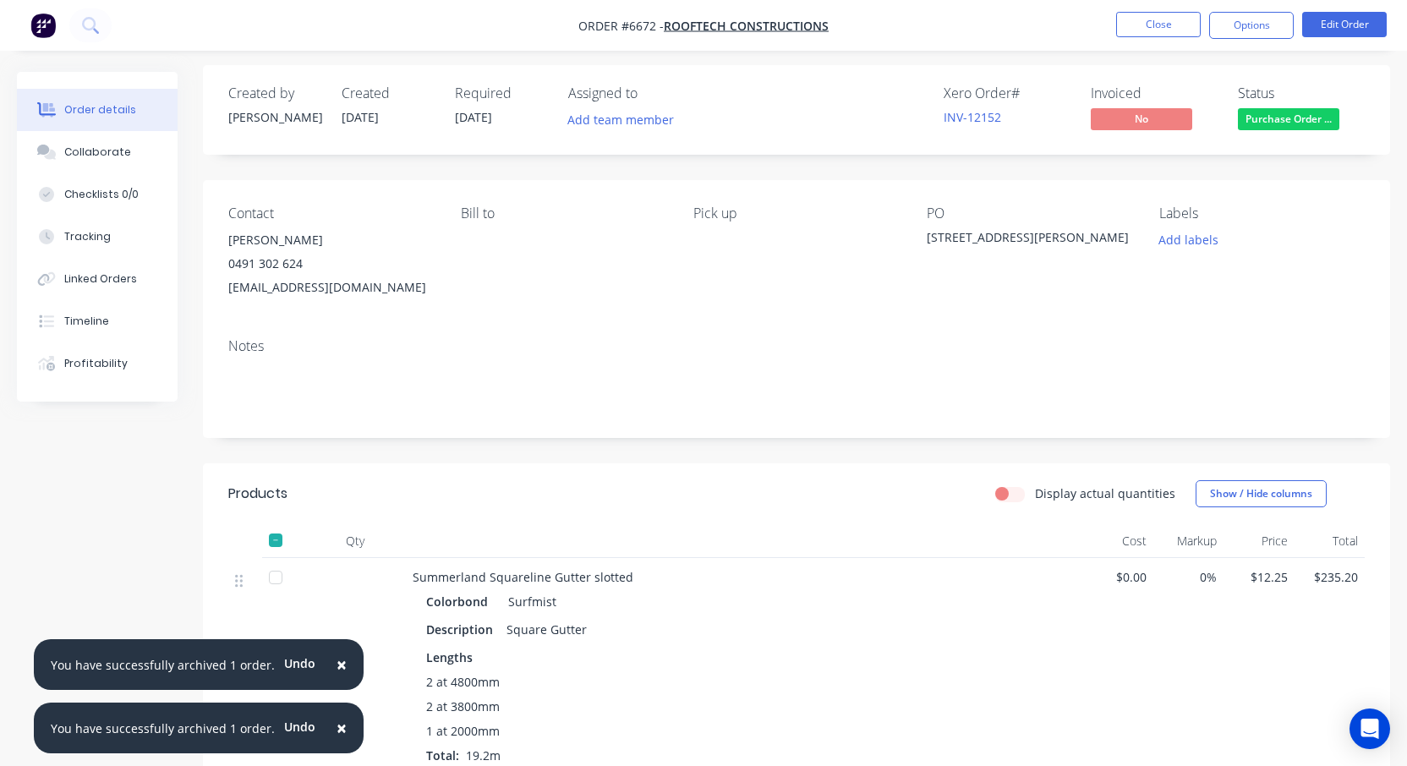
scroll to position [3, 0]
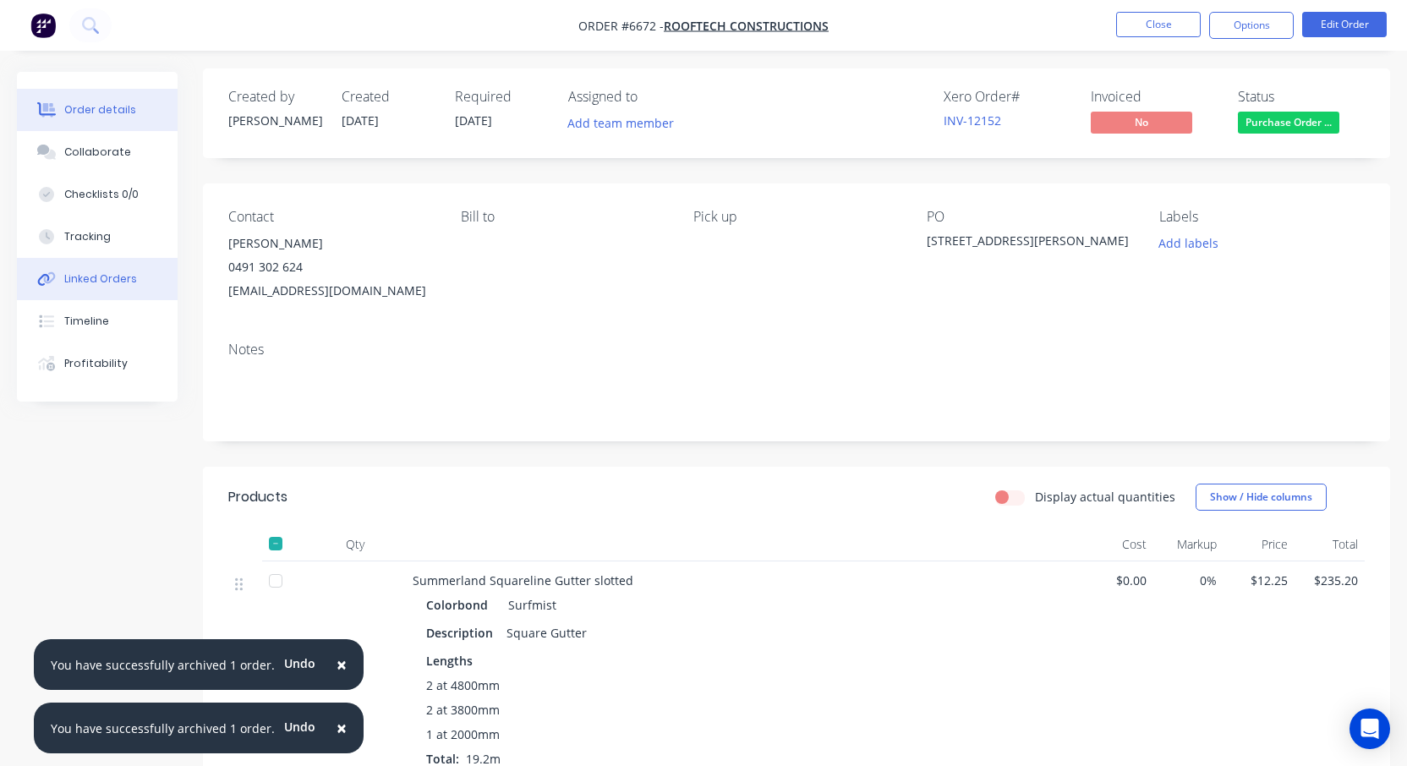
click at [116, 278] on div "Linked Orders" at bounding box center [100, 278] width 73 height 15
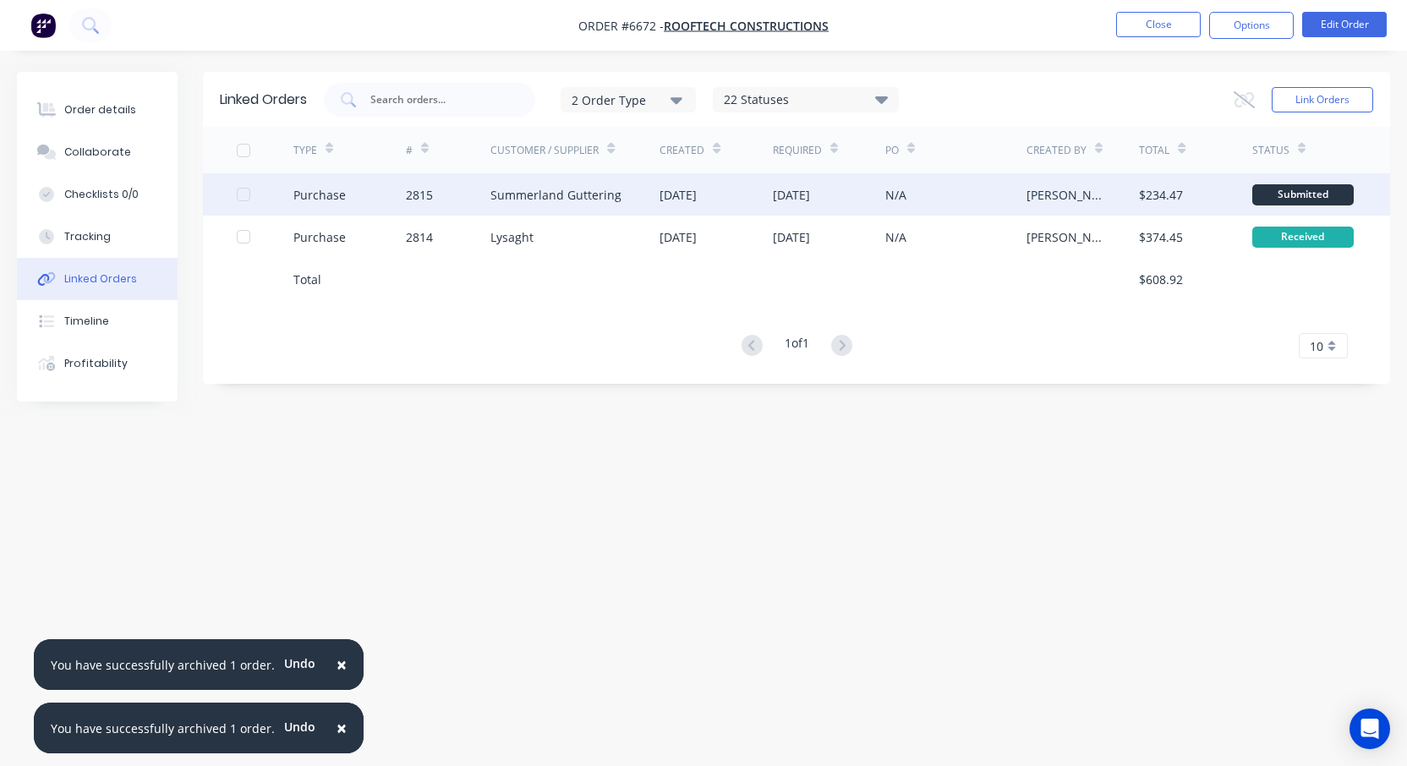
click at [488, 189] on div "2815" at bounding box center [448, 194] width 85 height 42
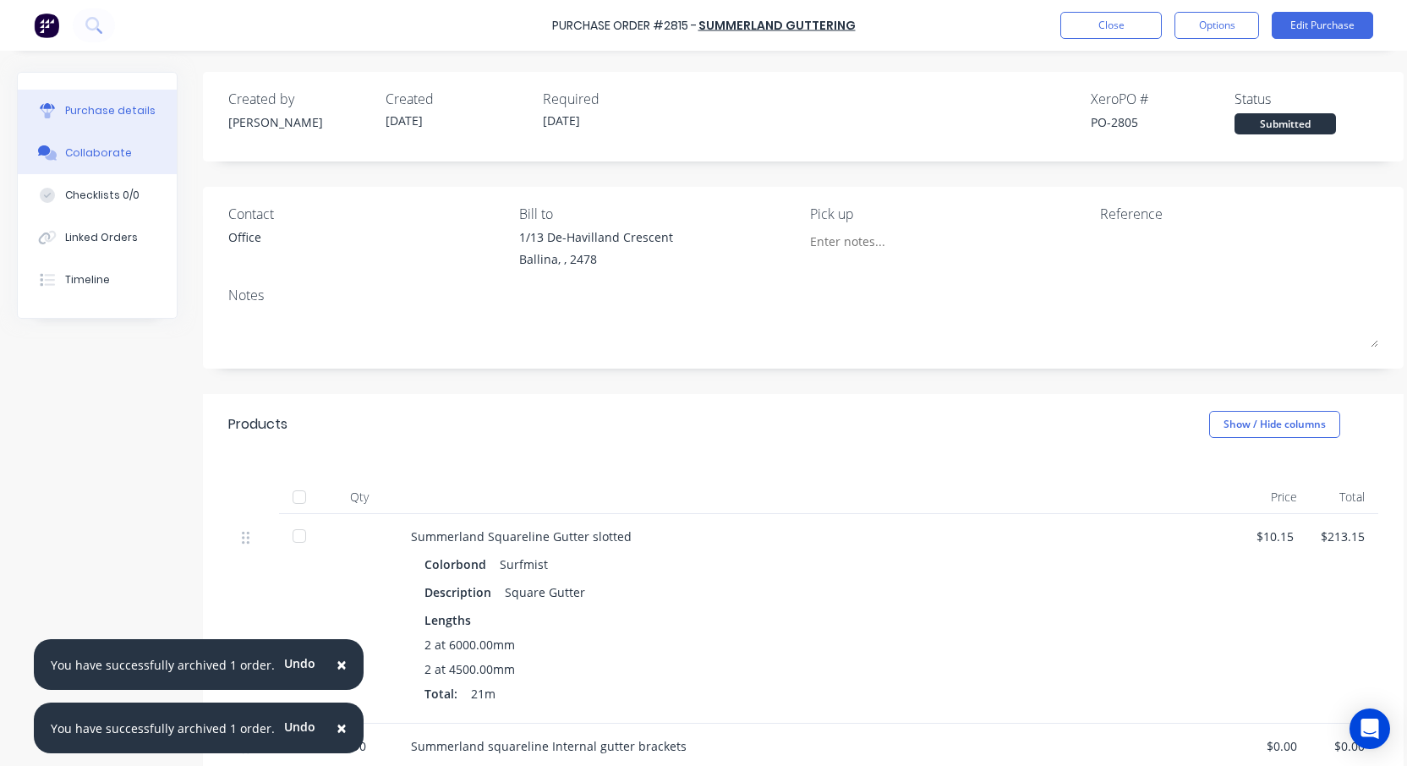
click at [97, 152] on div "Collaborate" at bounding box center [98, 152] width 67 height 15
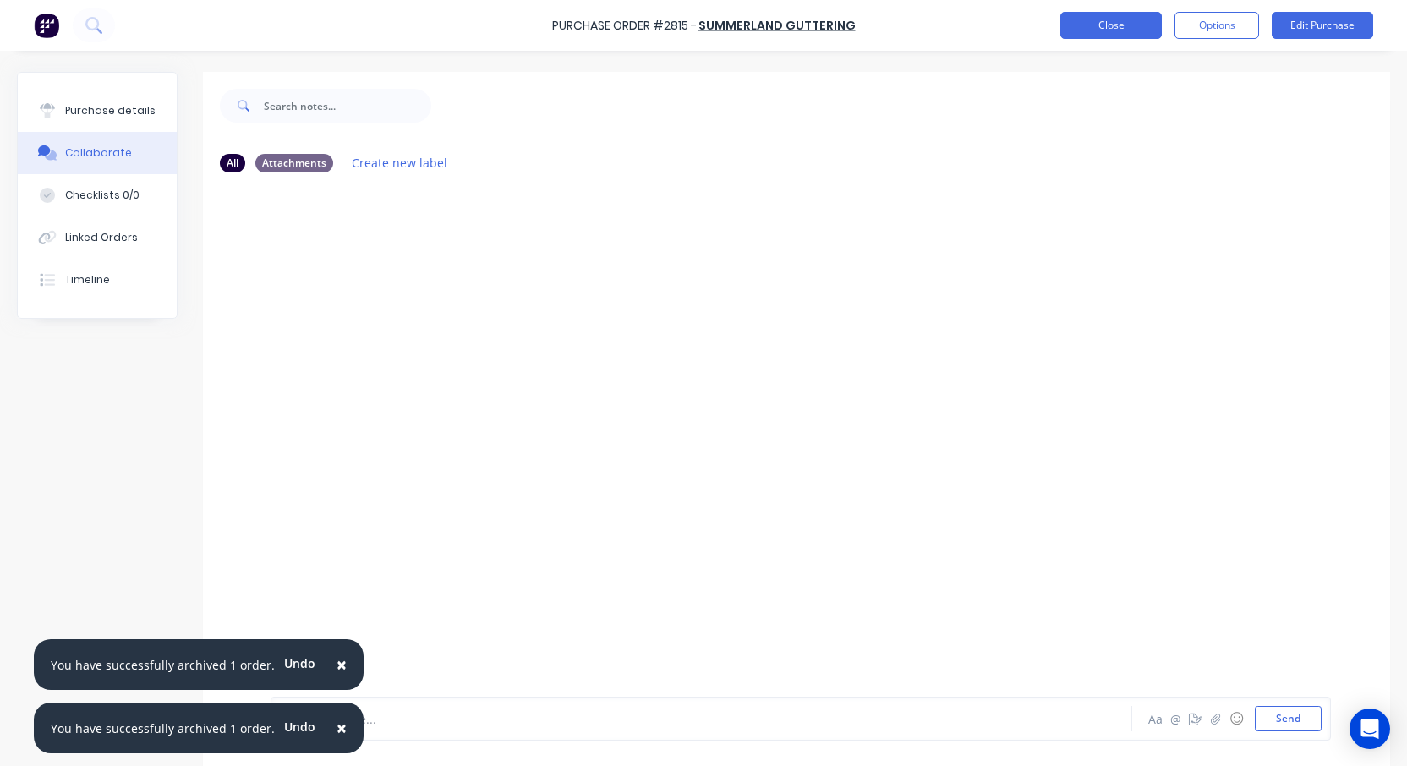
click at [1108, 30] on button "Close" at bounding box center [1111, 25] width 101 height 27
